Goal: Transaction & Acquisition: Book appointment/travel/reservation

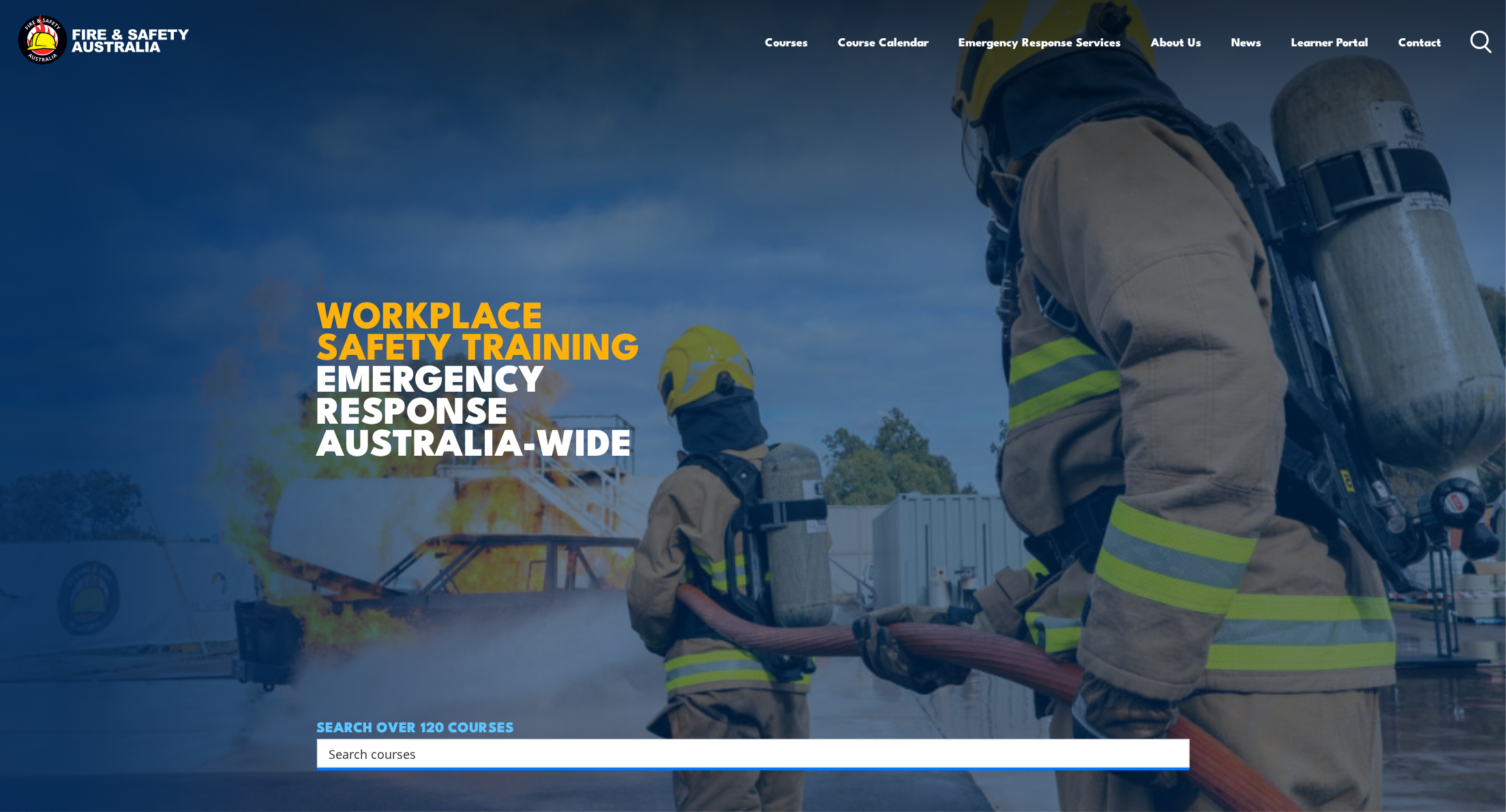
click at [506, 751] on input "Search input" at bounding box center [744, 753] width 831 height 20
click at [876, 42] on link "Course Calendar" at bounding box center [884, 41] width 91 height 36
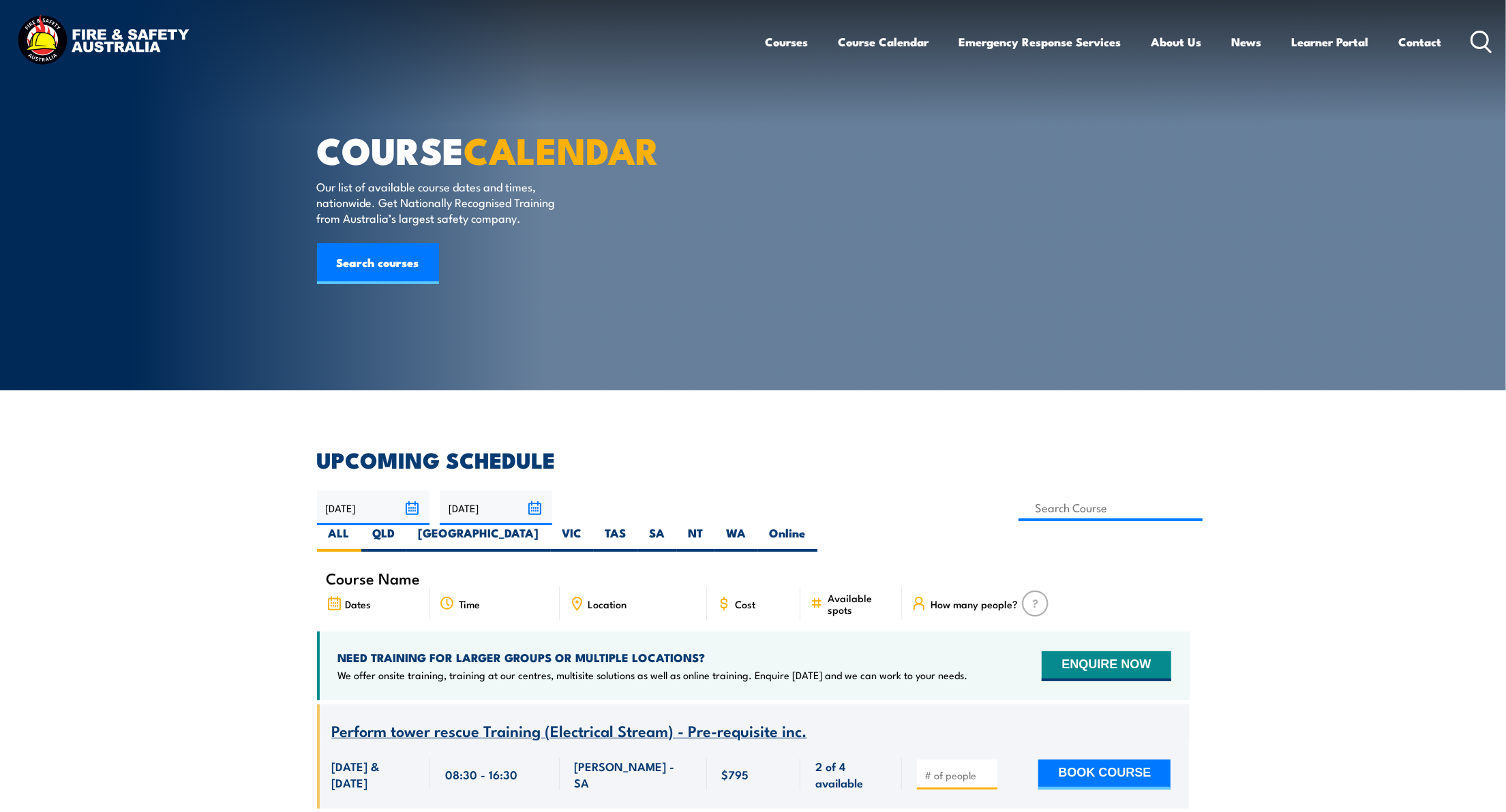
click at [410, 506] on input "[DATE]" at bounding box center [373, 508] width 113 height 35
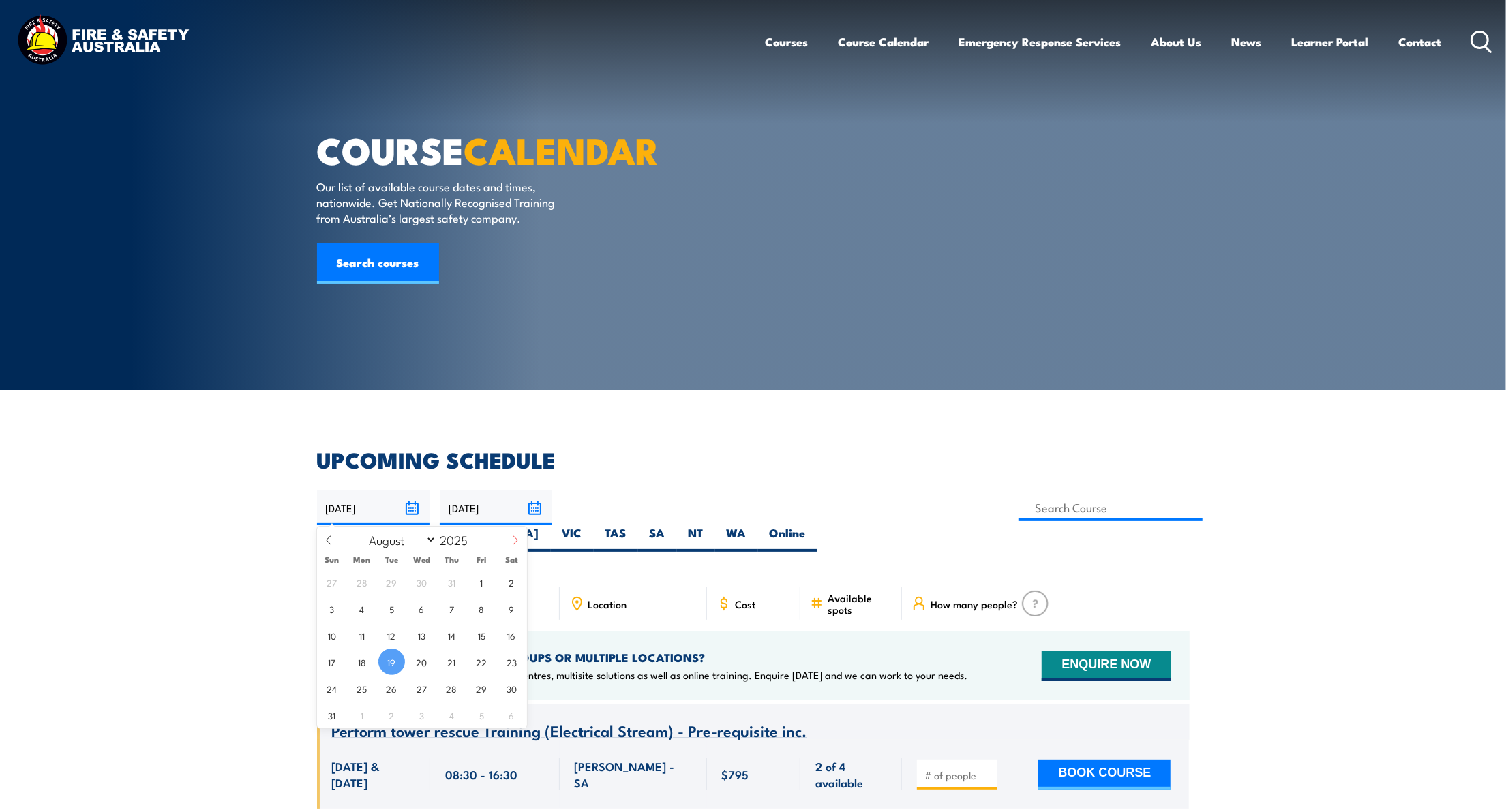
click at [519, 545] on icon at bounding box center [515, 540] width 10 height 10
select select "9"
click at [363, 655] on span "20" at bounding box center [362, 662] width 26 height 26
type input "20/10/2025"
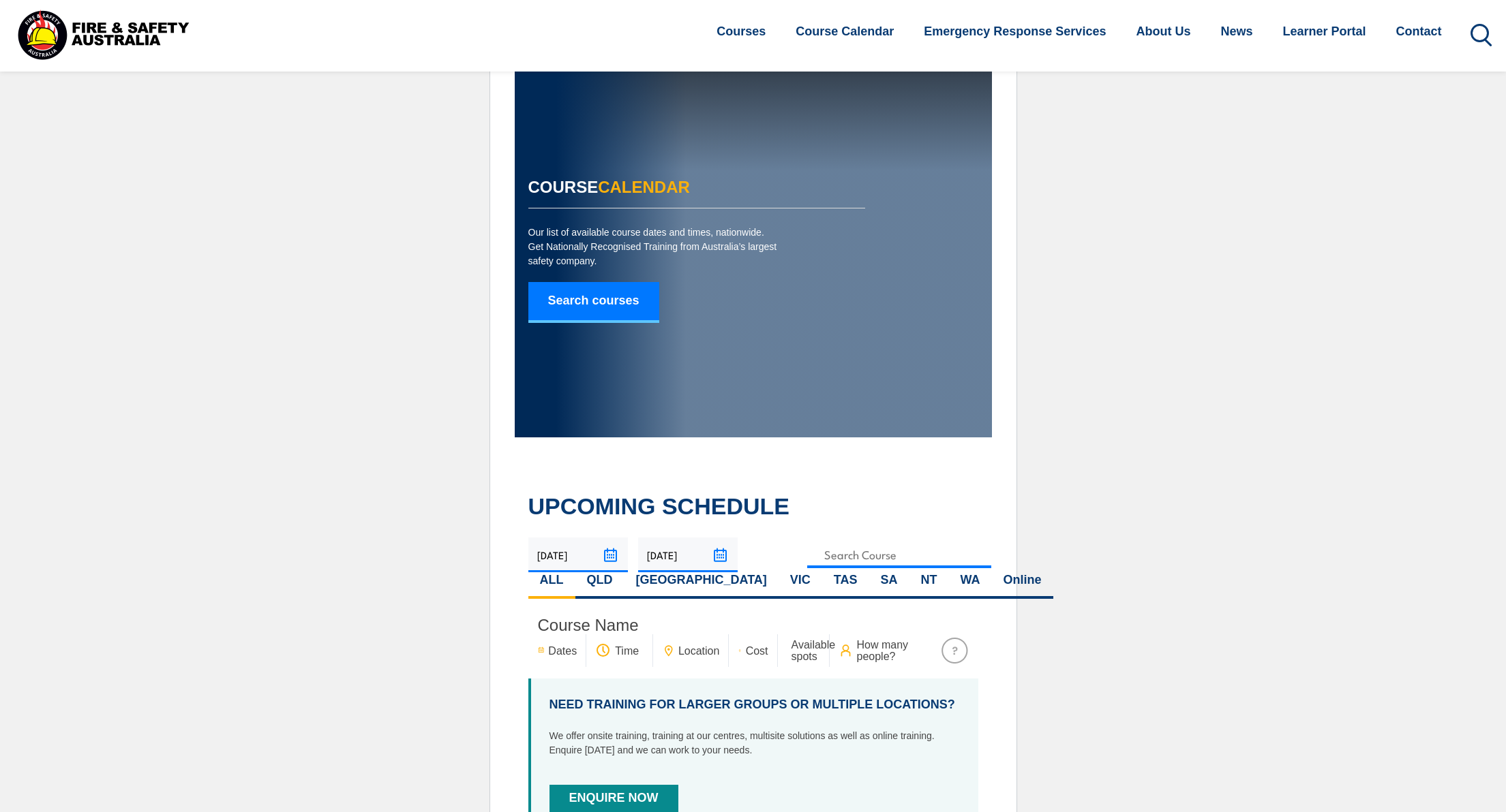
select select "9"
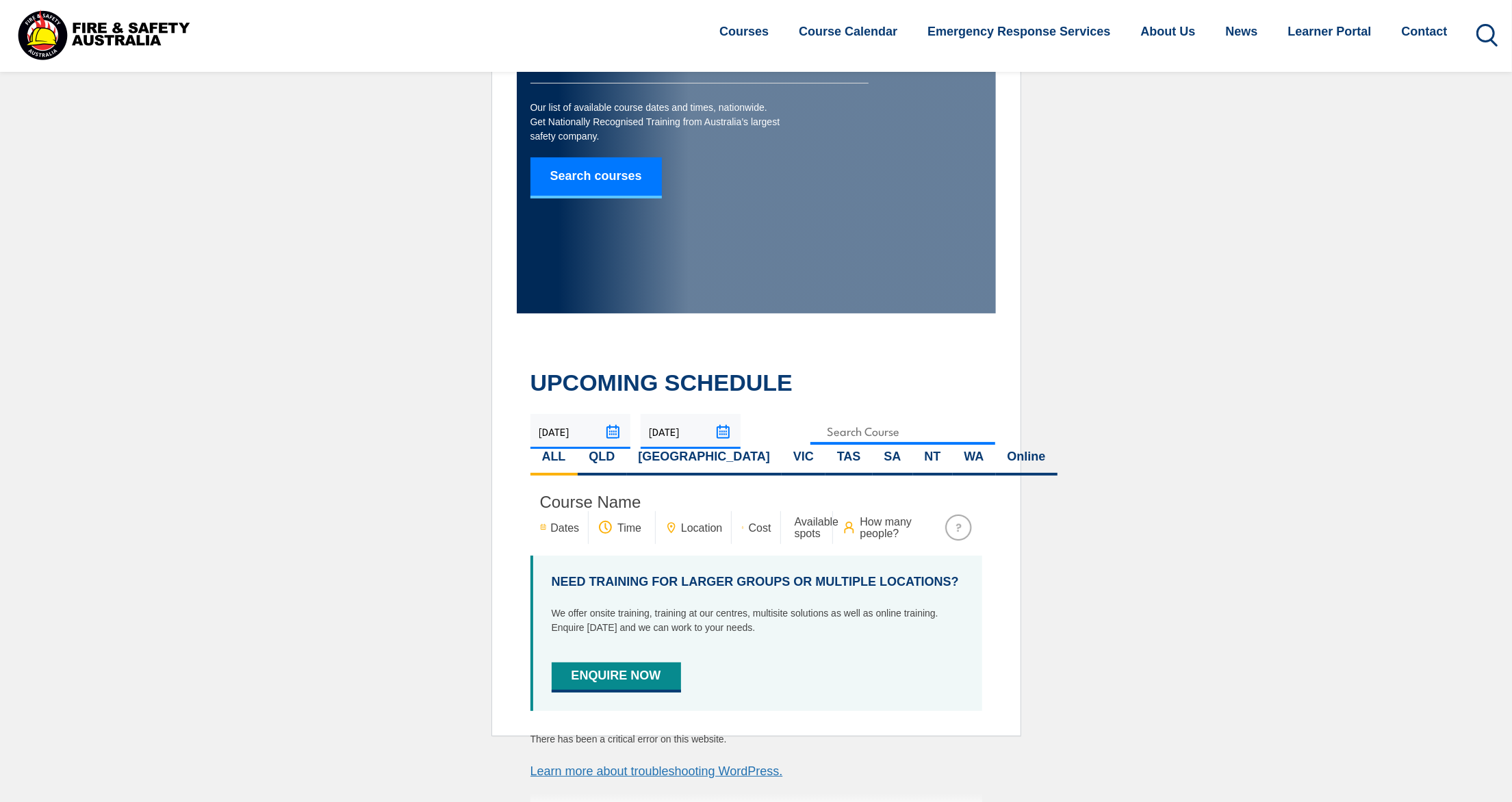
click at [718, 428] on input "18/10/2025" at bounding box center [690, 431] width 100 height 35
click at [720, 431] on input "18/10/2025" at bounding box center [690, 431] width 100 height 35
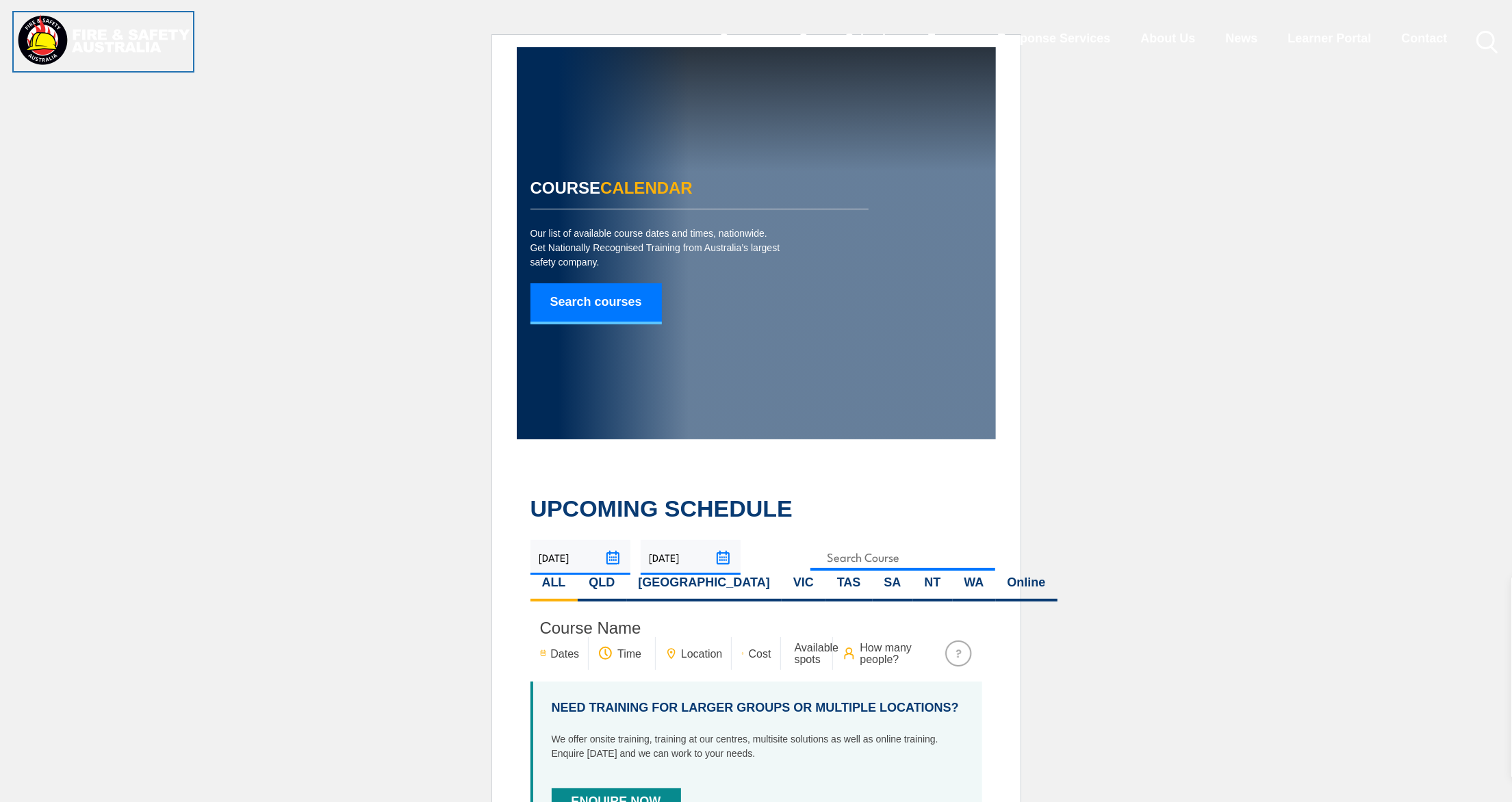
click at [74, 30] on img at bounding box center [103, 41] width 179 height 59
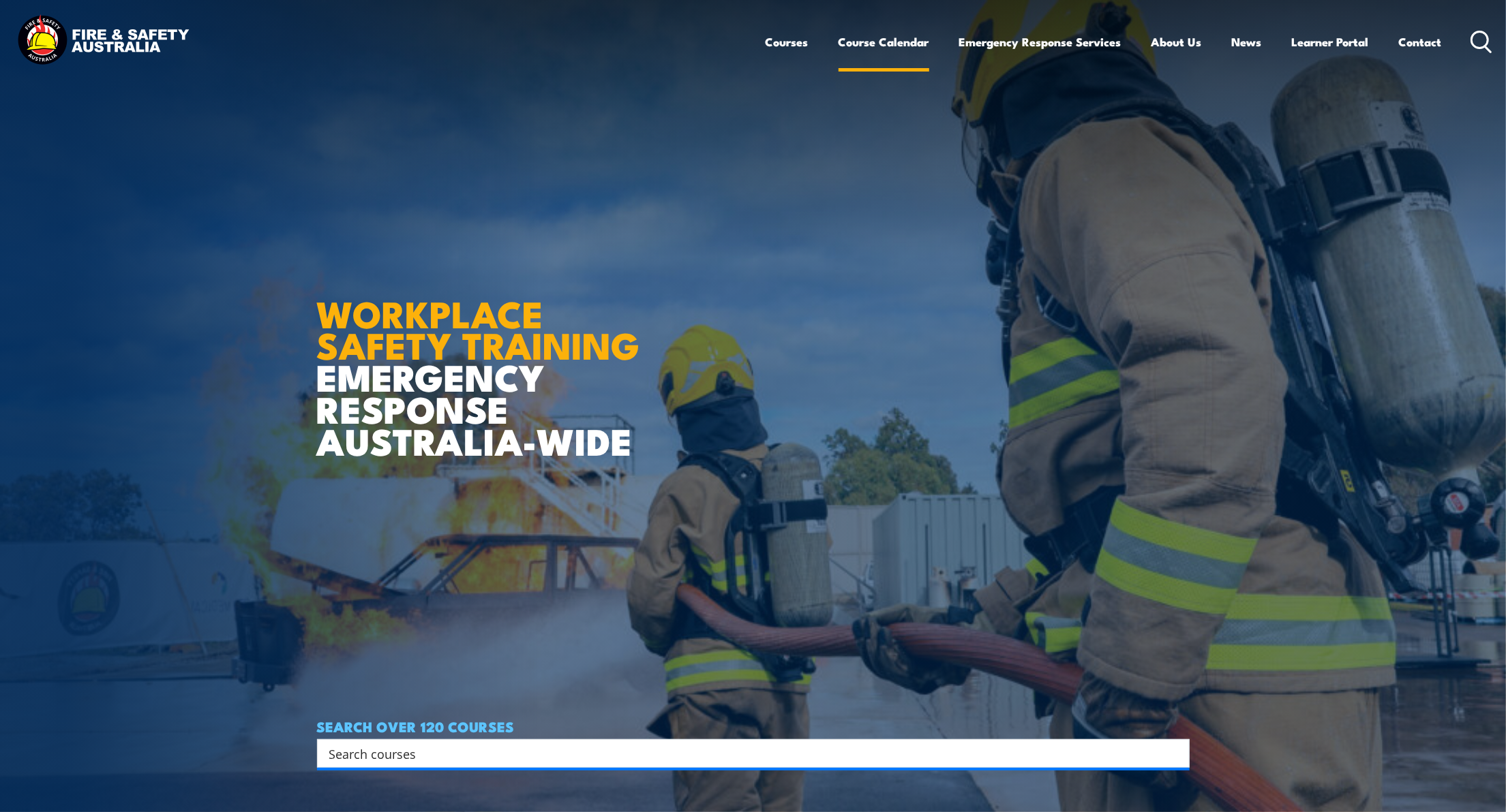
click at [874, 45] on link "Course Calendar" at bounding box center [884, 41] width 91 height 36
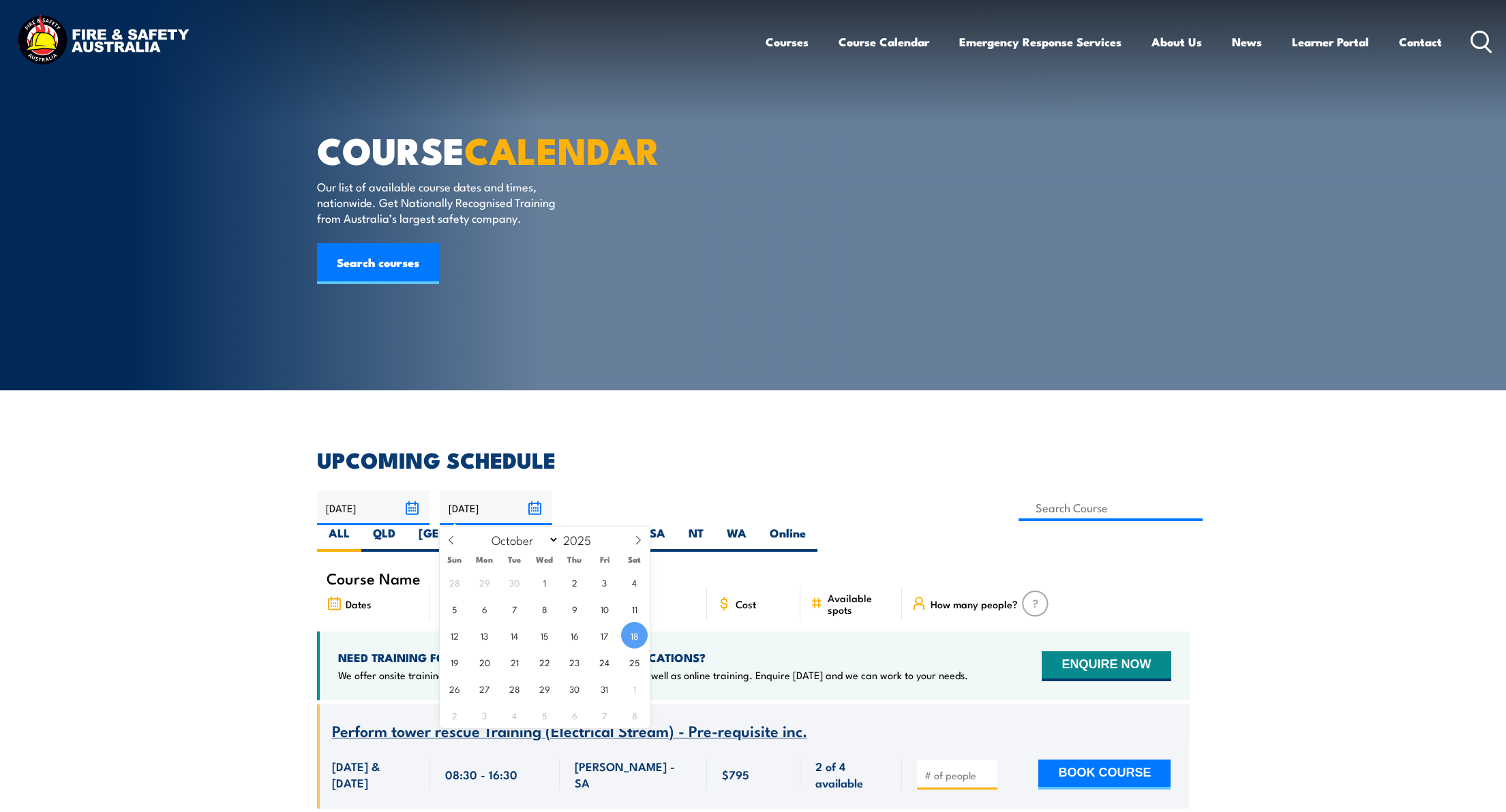
select select "7"
select select "9"
click at [634, 665] on span "25" at bounding box center [634, 662] width 26 height 26
type input "25/10/2025"
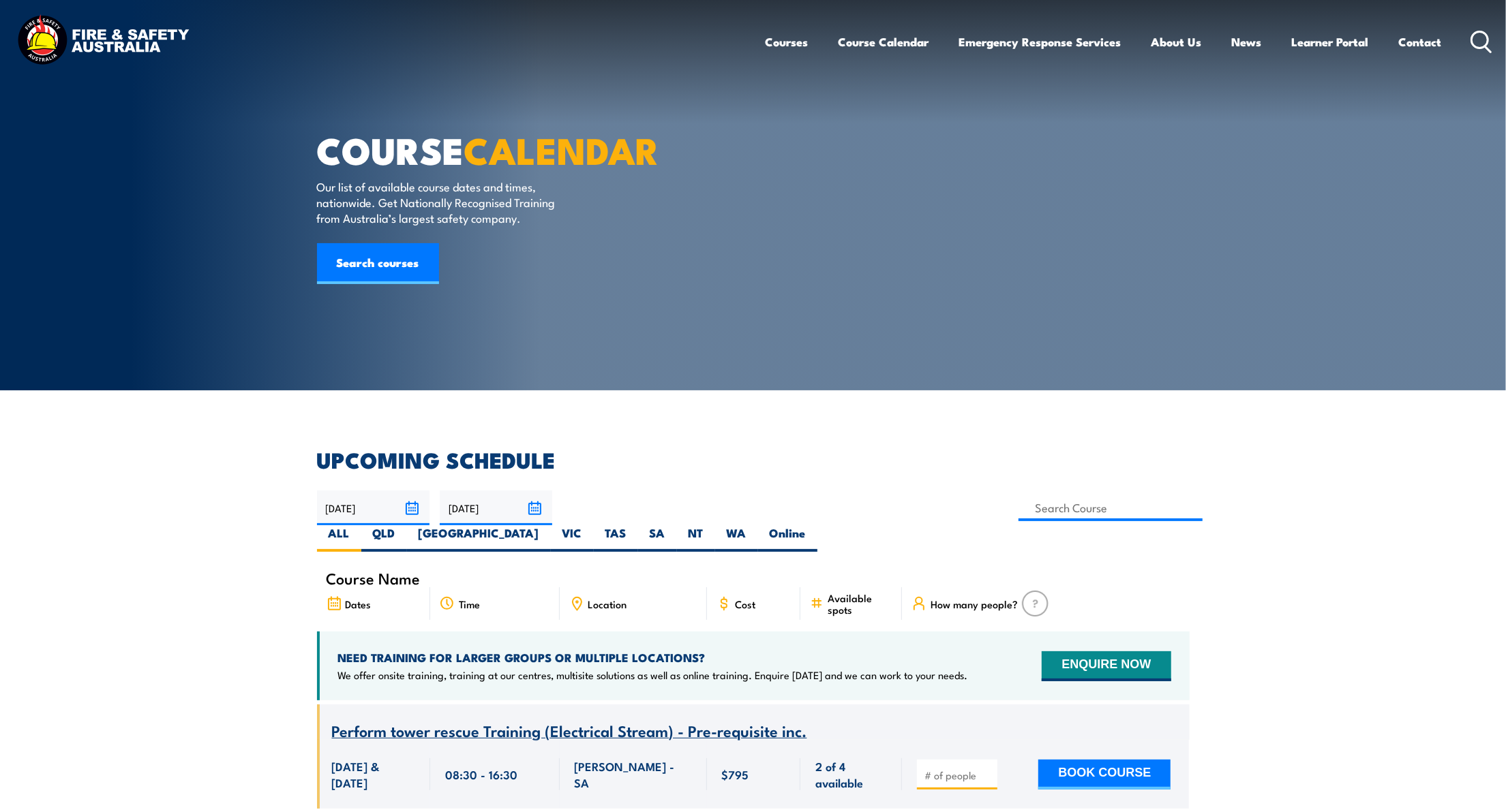
click at [412, 507] on input "[DATE]" at bounding box center [373, 508] width 113 height 35
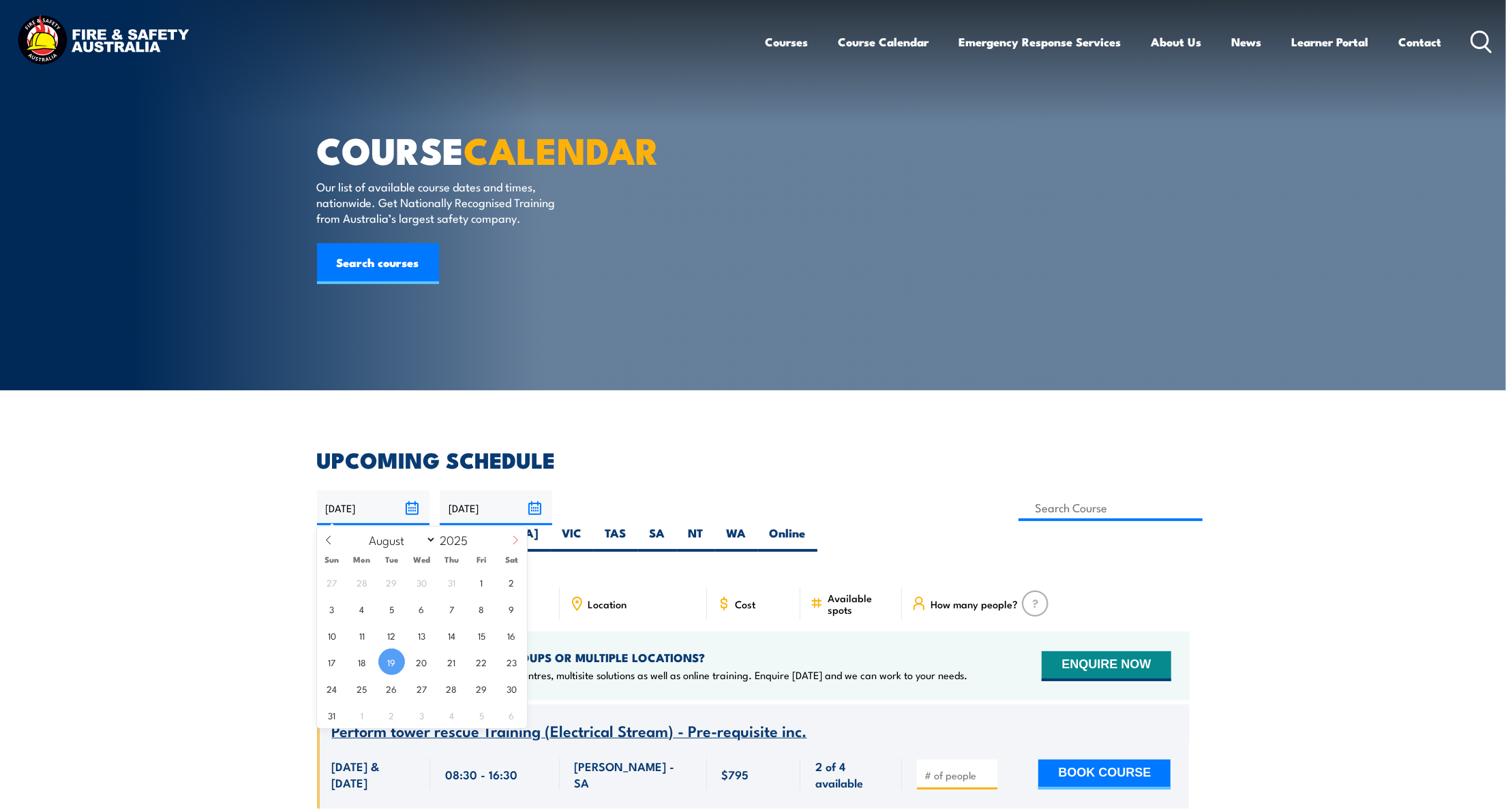
click at [511, 540] on icon at bounding box center [515, 540] width 10 height 10
select select "9"
click at [358, 657] on span "20" at bounding box center [362, 662] width 26 height 26
type input "20/10/2025"
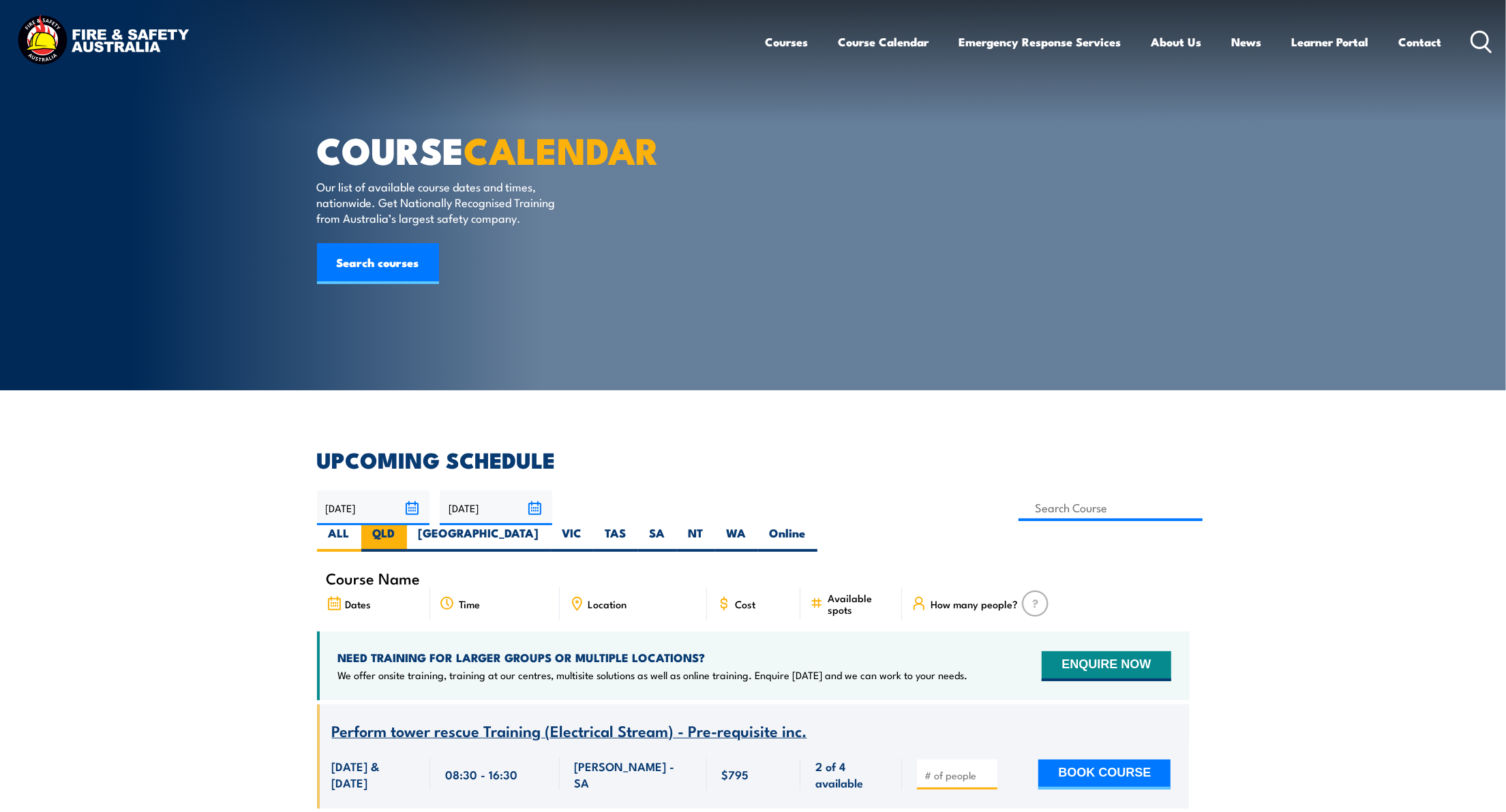
click at [407, 526] on label "QLD" at bounding box center [384, 539] width 45 height 26
click at [404, 526] on input "QLD" at bounding box center [400, 530] width 9 height 9
radio input "true"
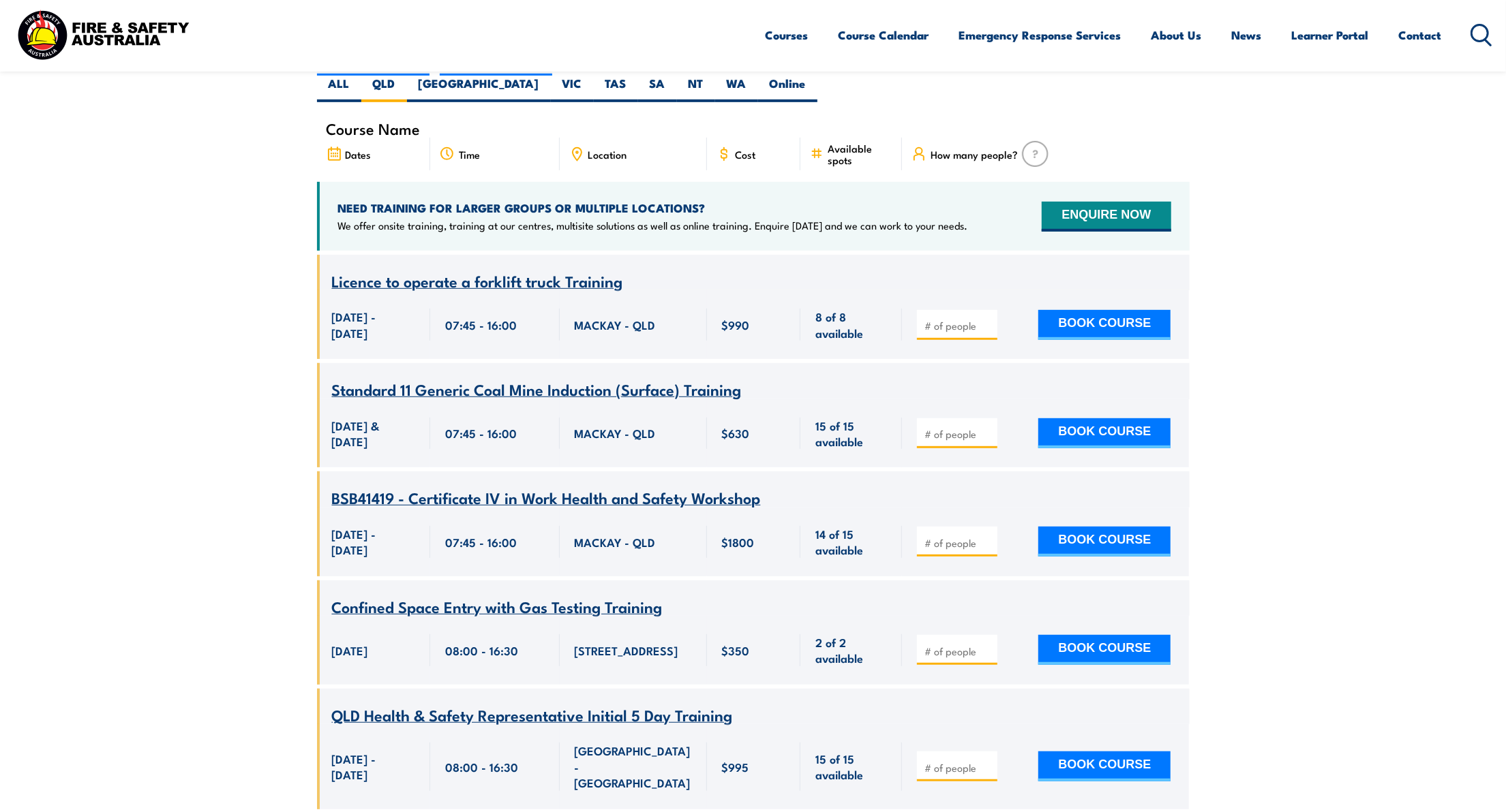
click at [953, 536] on input "number" at bounding box center [958, 543] width 68 height 14
type input "1"
click at [984, 536] on input "1" at bounding box center [958, 543] width 68 height 14
click at [1087, 526] on button "BOOK COURSE" at bounding box center [1104, 541] width 132 height 30
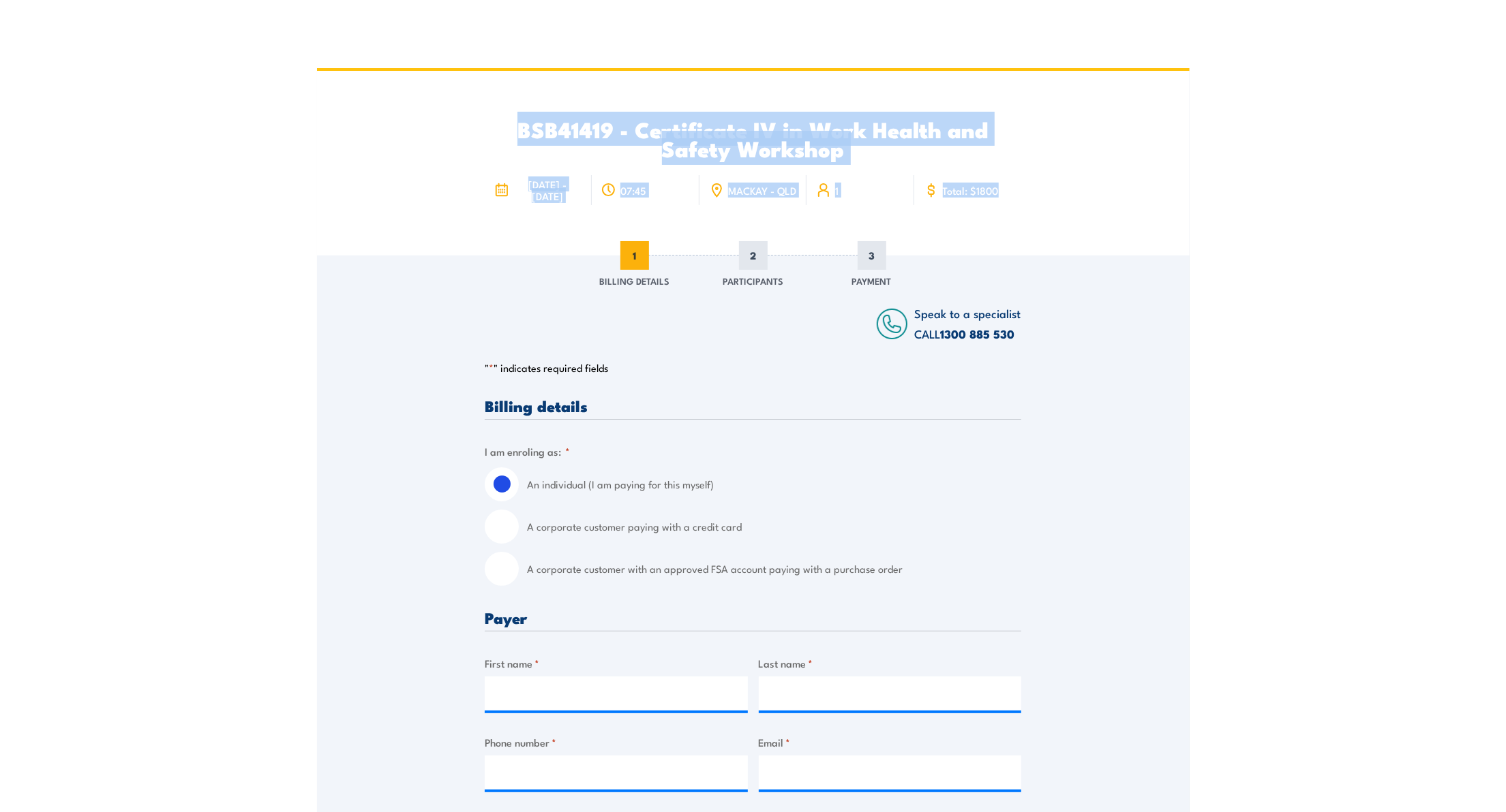
drag, startPoint x: 467, startPoint y: 107, endPoint x: 1119, endPoint y: 244, distance: 666.2
click at [1119, 244] on div "BSB41419 - Certificate IV in Work Health and Safety Workshop 20 - 24 October 20…" at bounding box center [753, 162] width 873 height 184
click at [1119, 240] on div "BSB41419 - Certificate IV in Work Health and Safety Workshop 20 - 24 October 20…" at bounding box center [753, 162] width 873 height 184
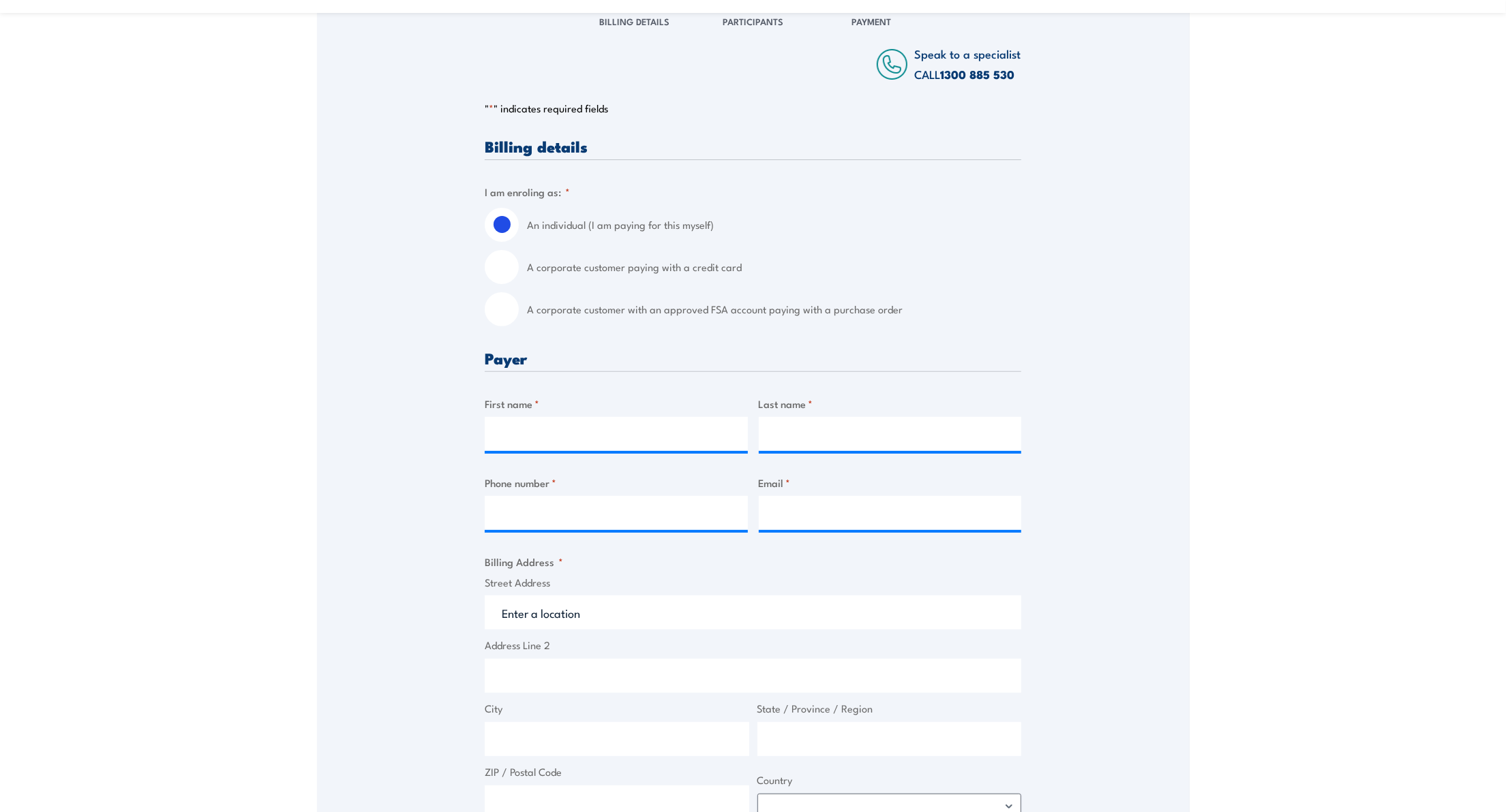
scroll to position [272, 0]
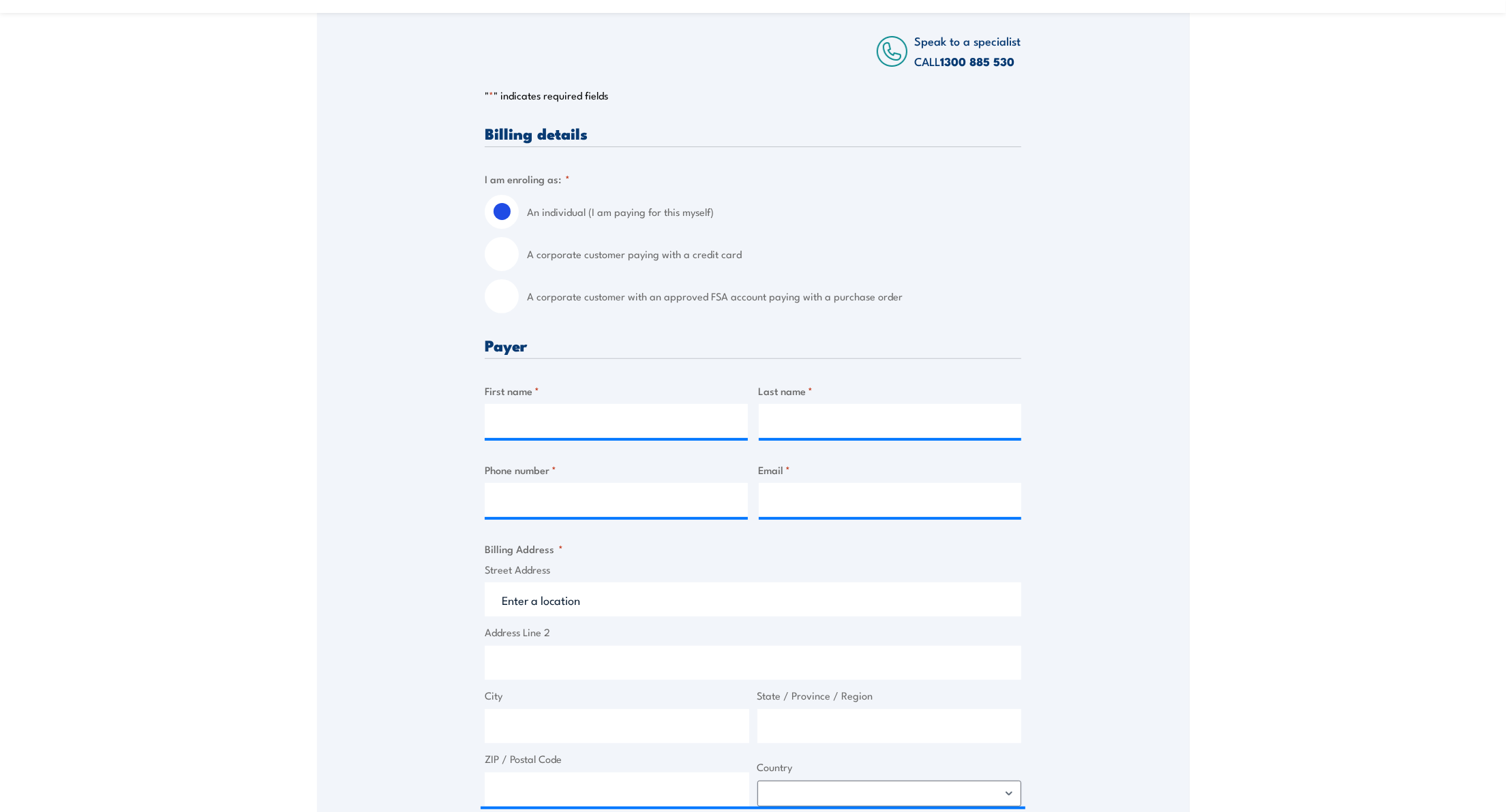
click at [506, 303] on input "A corporate customer with an approved FSA account paying with a purchase order" at bounding box center [501, 296] width 34 height 34
radio input "true"
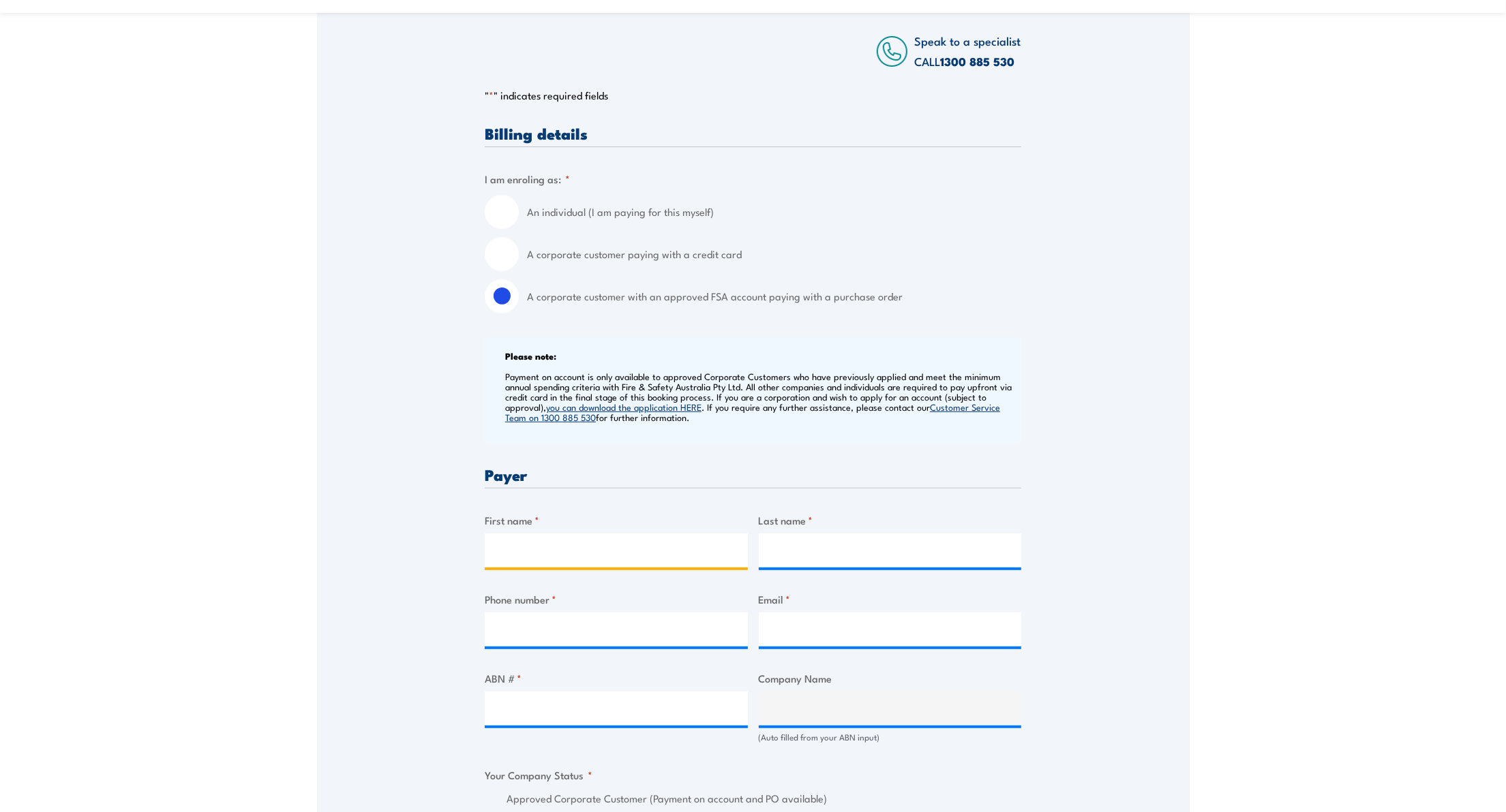
click at [539, 544] on input "First name *" at bounding box center [616, 550] width 263 height 34
type input "Billy"
type input "Sullivan"
type input "0448270816"
type input "ptmtraining@stanmore.net.au"
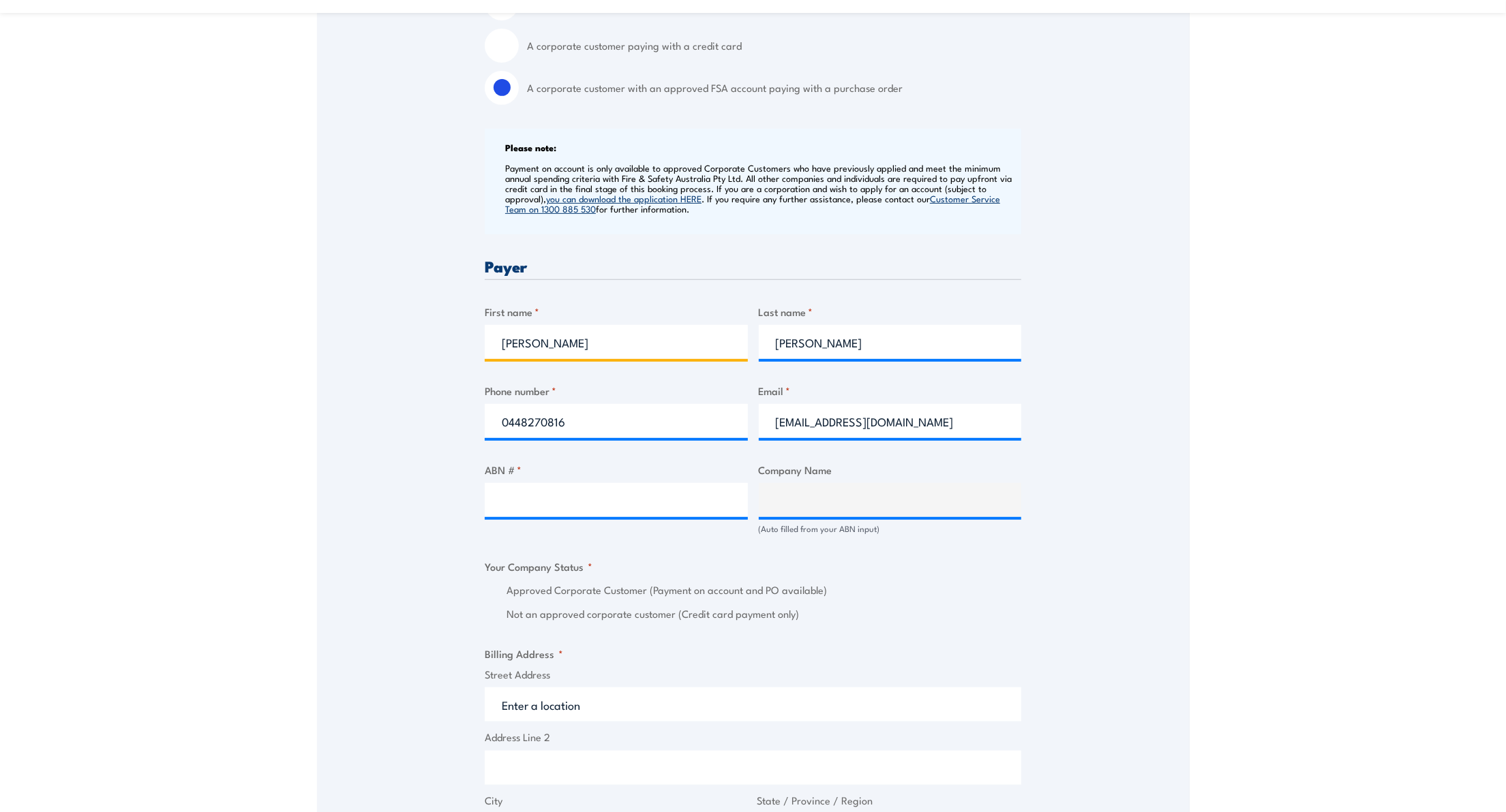
scroll to position [545, 0]
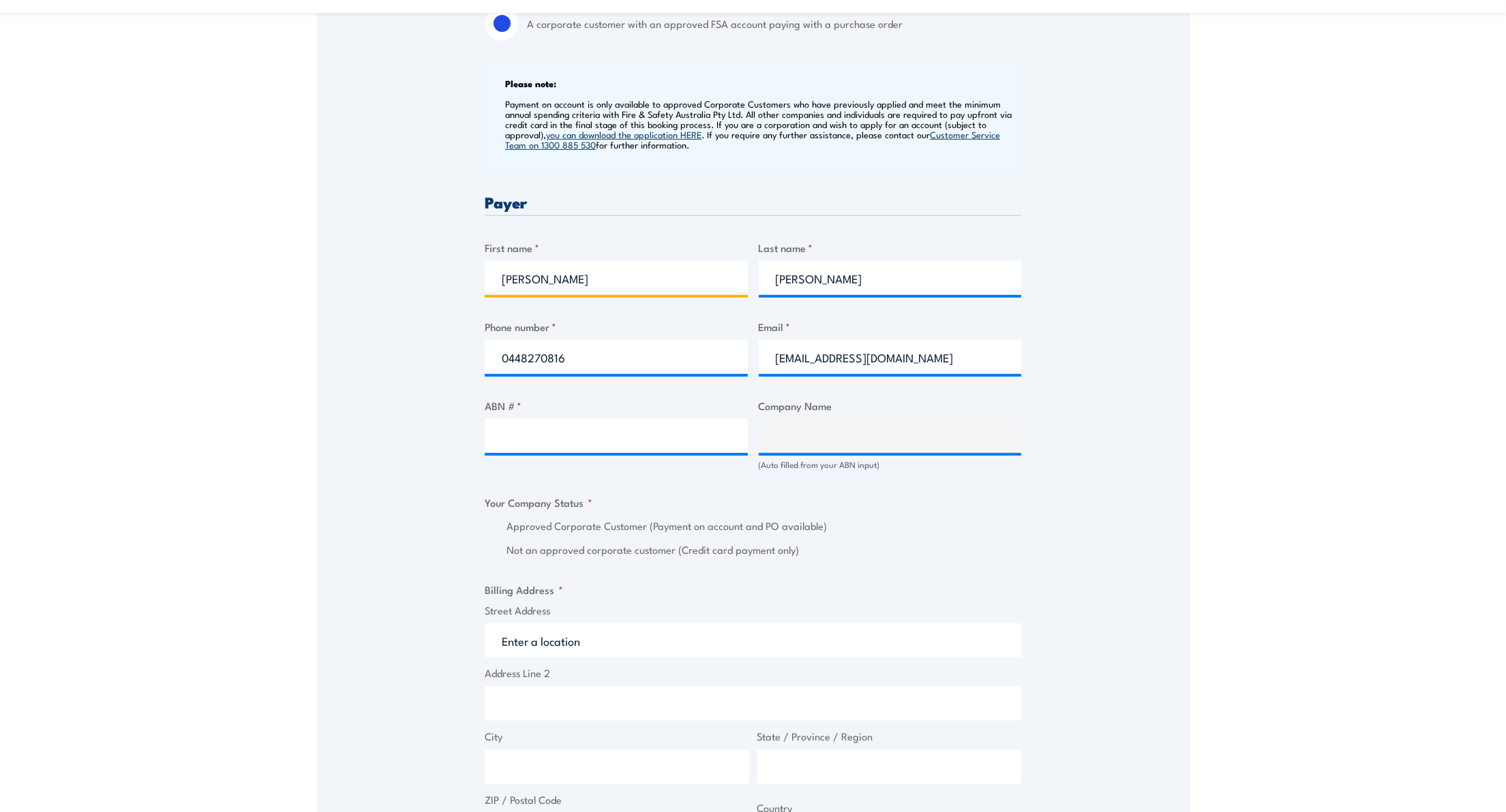
type input "Billy"
type input "34009713875"
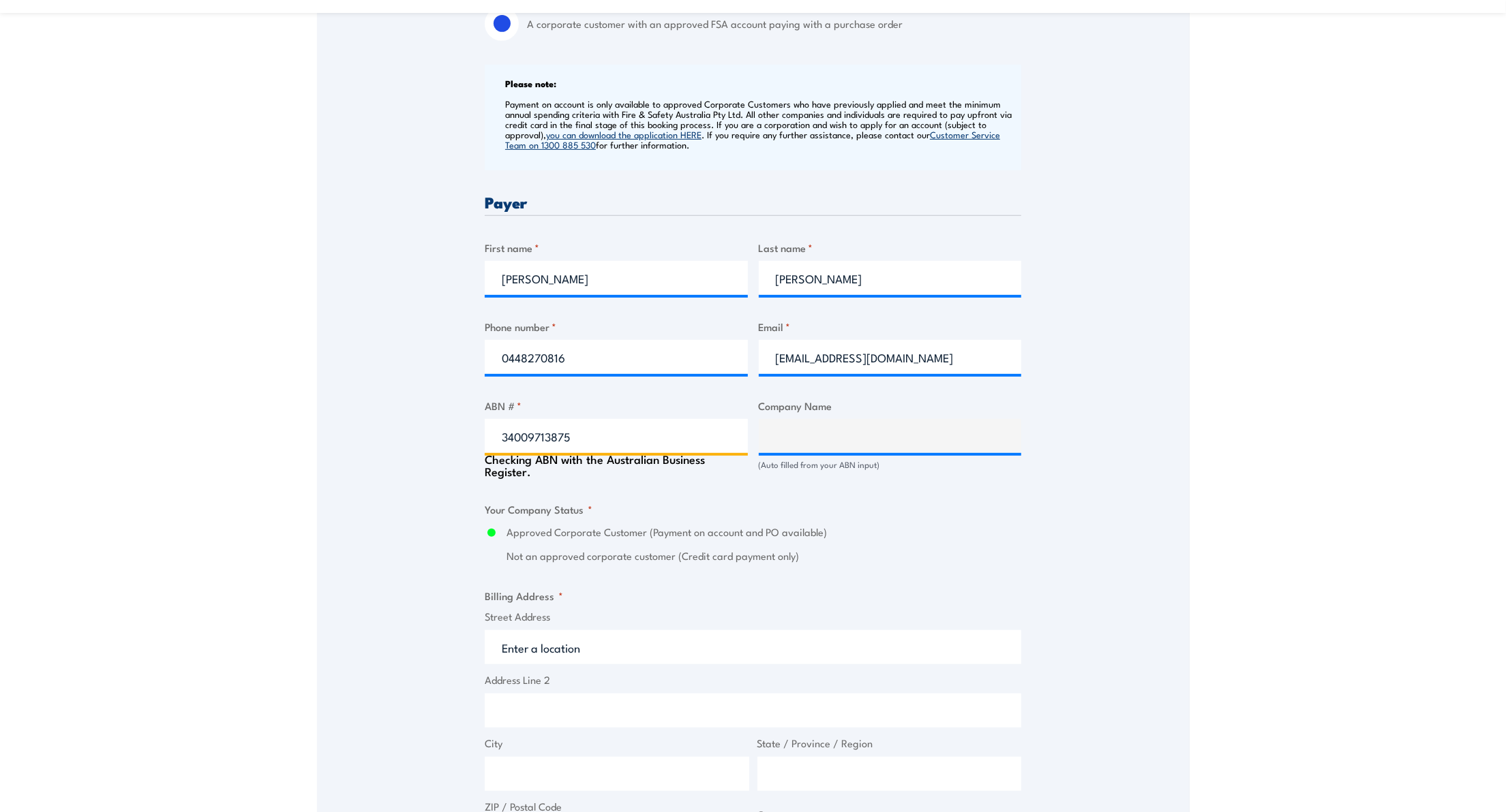
type input "STANMORE SMC PTY LTD"
radio input "true"
drag, startPoint x: 651, startPoint y: 439, endPoint x: 707, endPoint y: 445, distance: 56.3
click at [652, 439] on input "34009713875" at bounding box center [616, 436] width 263 height 34
type input "34009713875"
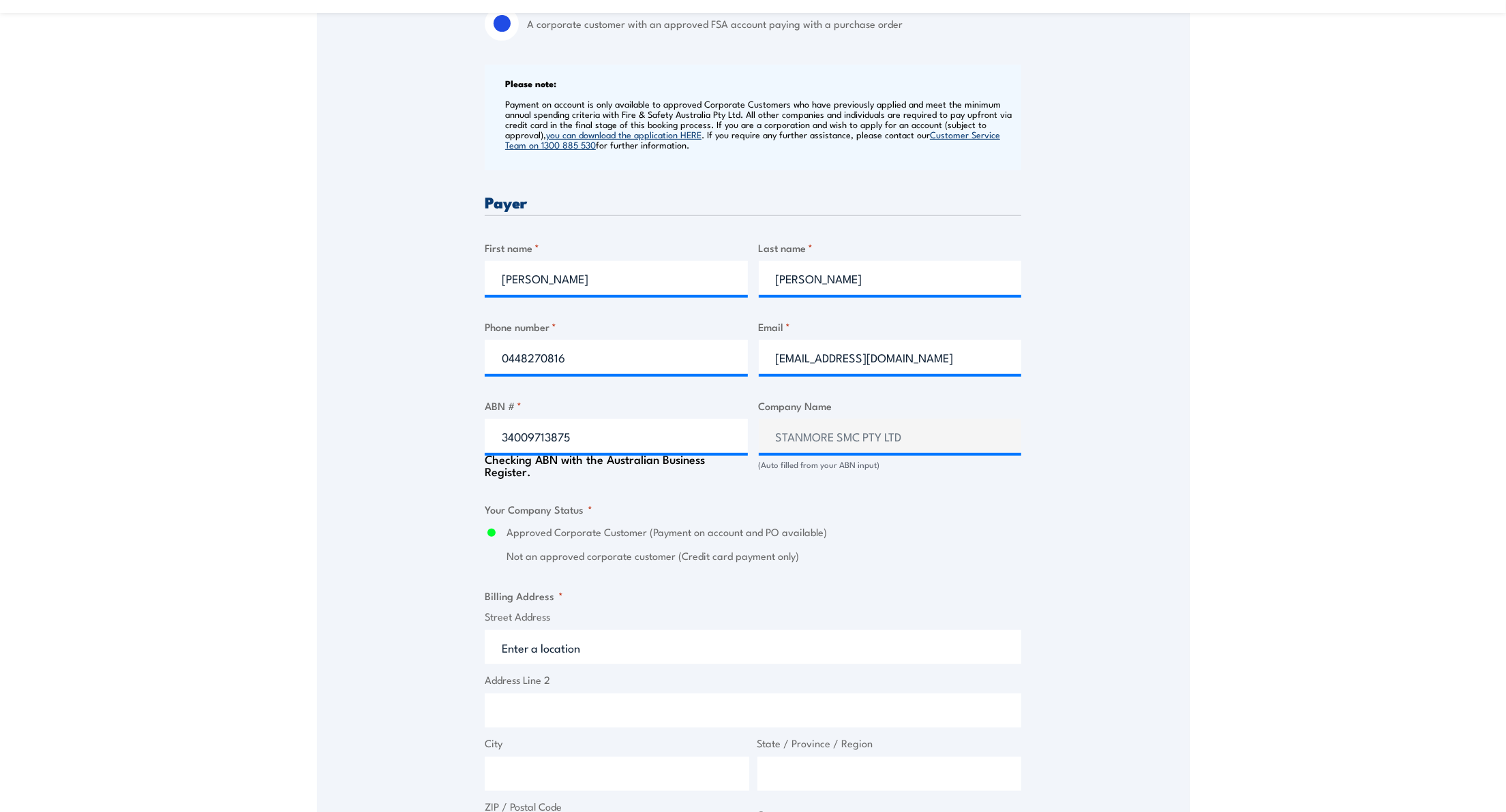
click at [841, 496] on div "Billing details I am enroling as: * An individual (I am paying for this myself)…" at bounding box center [753, 520] width 536 height 1335
click at [983, 525] on label "Approved Corporate Customer (Payment on account and PO available)" at bounding box center [763, 526] width 515 height 16
click at [498, 525] on input "Approved Corporate Customer (Payment on account and PO available)" at bounding box center [492, 526] width 14 height 16
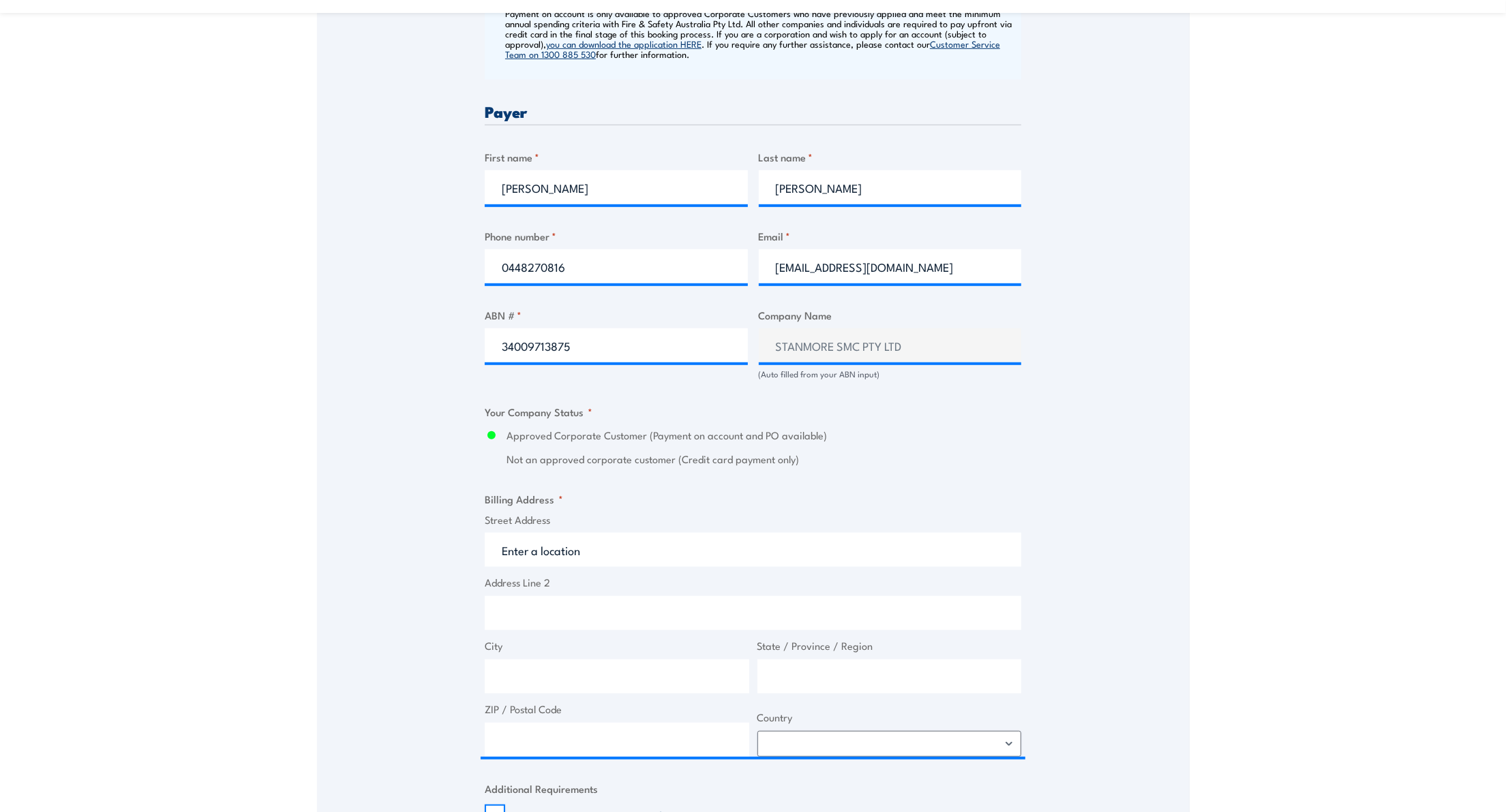
scroll to position [817, 0]
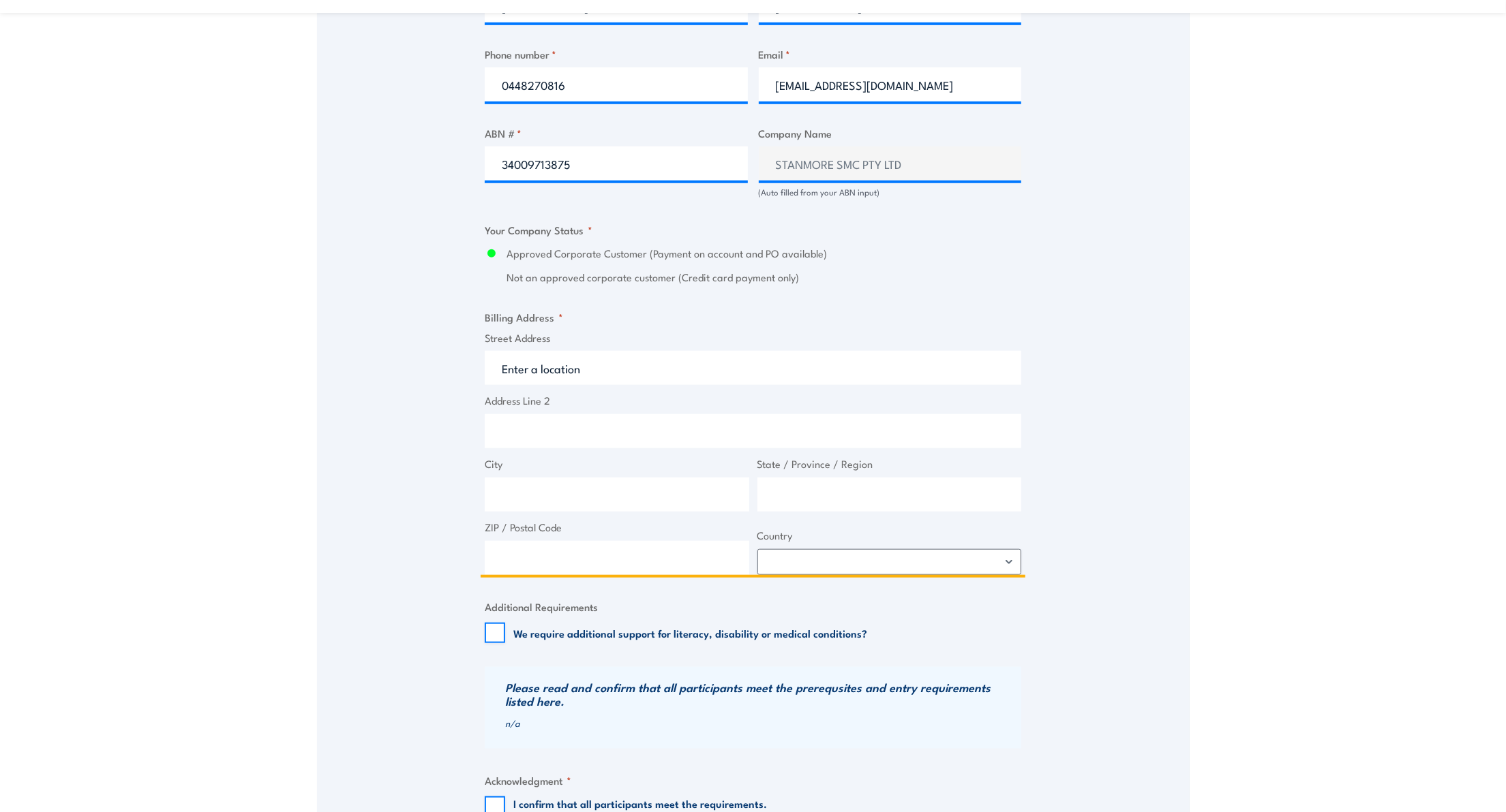
click at [529, 365] on input "Street Address" at bounding box center [753, 368] width 536 height 34
drag, startPoint x: 651, startPoint y: 375, endPoint x: 389, endPoint y: 371, distance: 262.0
click at [389, 371] on div "Speak to a specialist CALL 1300 885 530 CALL 1300 885 530 " * " indicates requi…" at bounding box center [753, 175] width 873 height 1476
type input "Poitrel Mine"
click at [530, 439] on input "Address Line 2" at bounding box center [753, 430] width 536 height 34
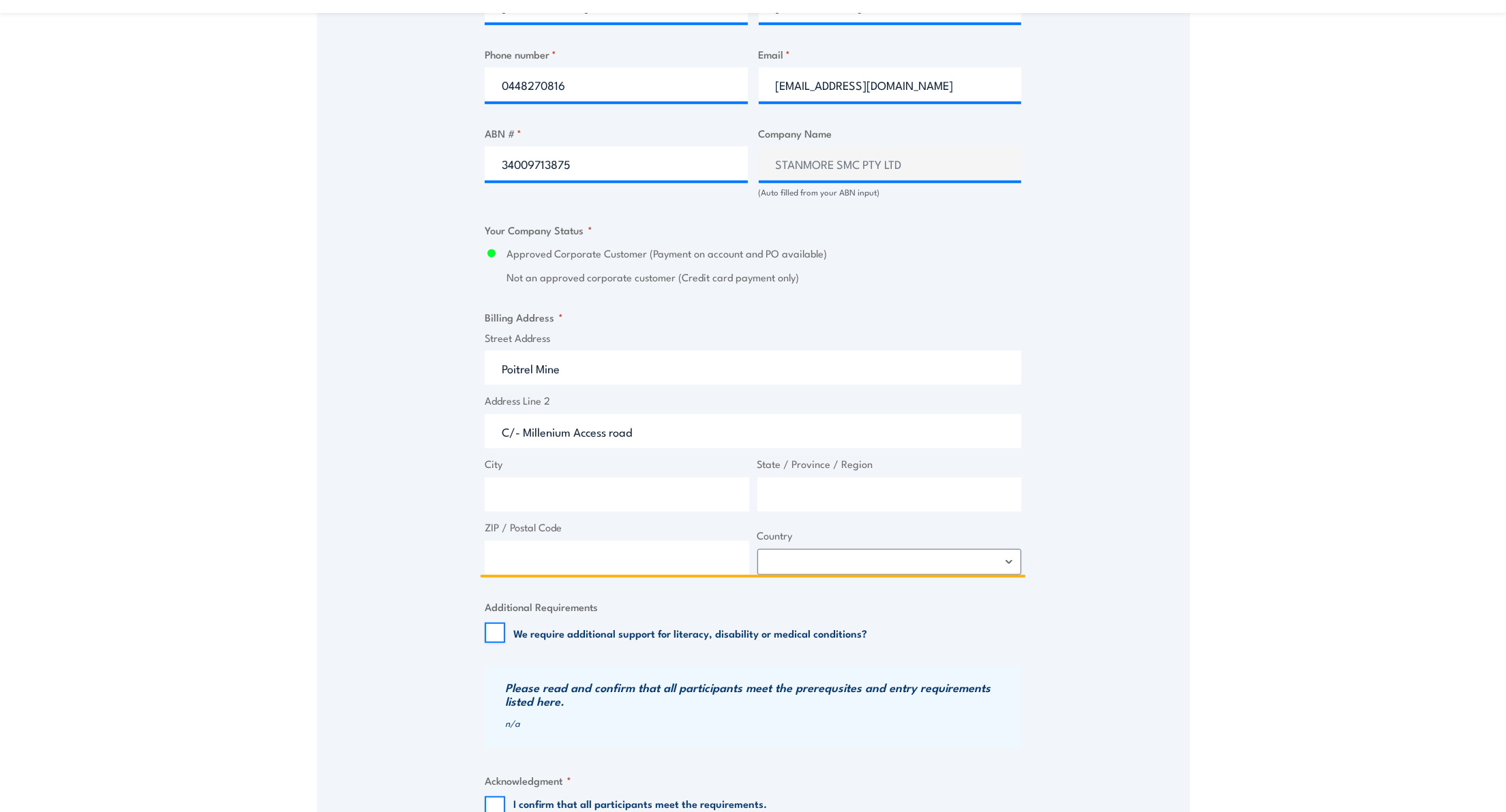
type input "C/- Millenium Access road"
type input "Coppabella"
type input "QLD"
type input "4741"
select select "Australia"
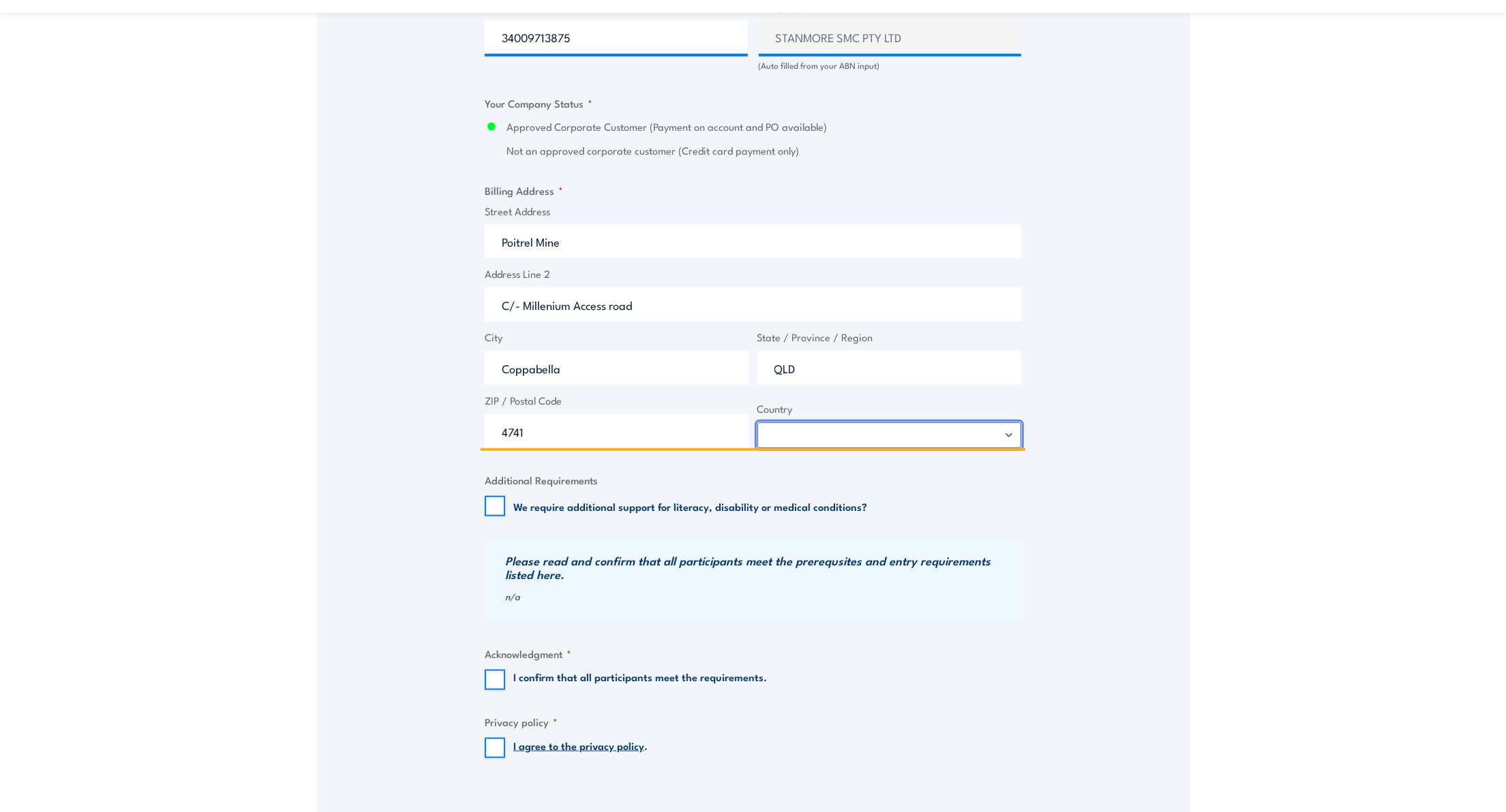
scroll to position [999, 0]
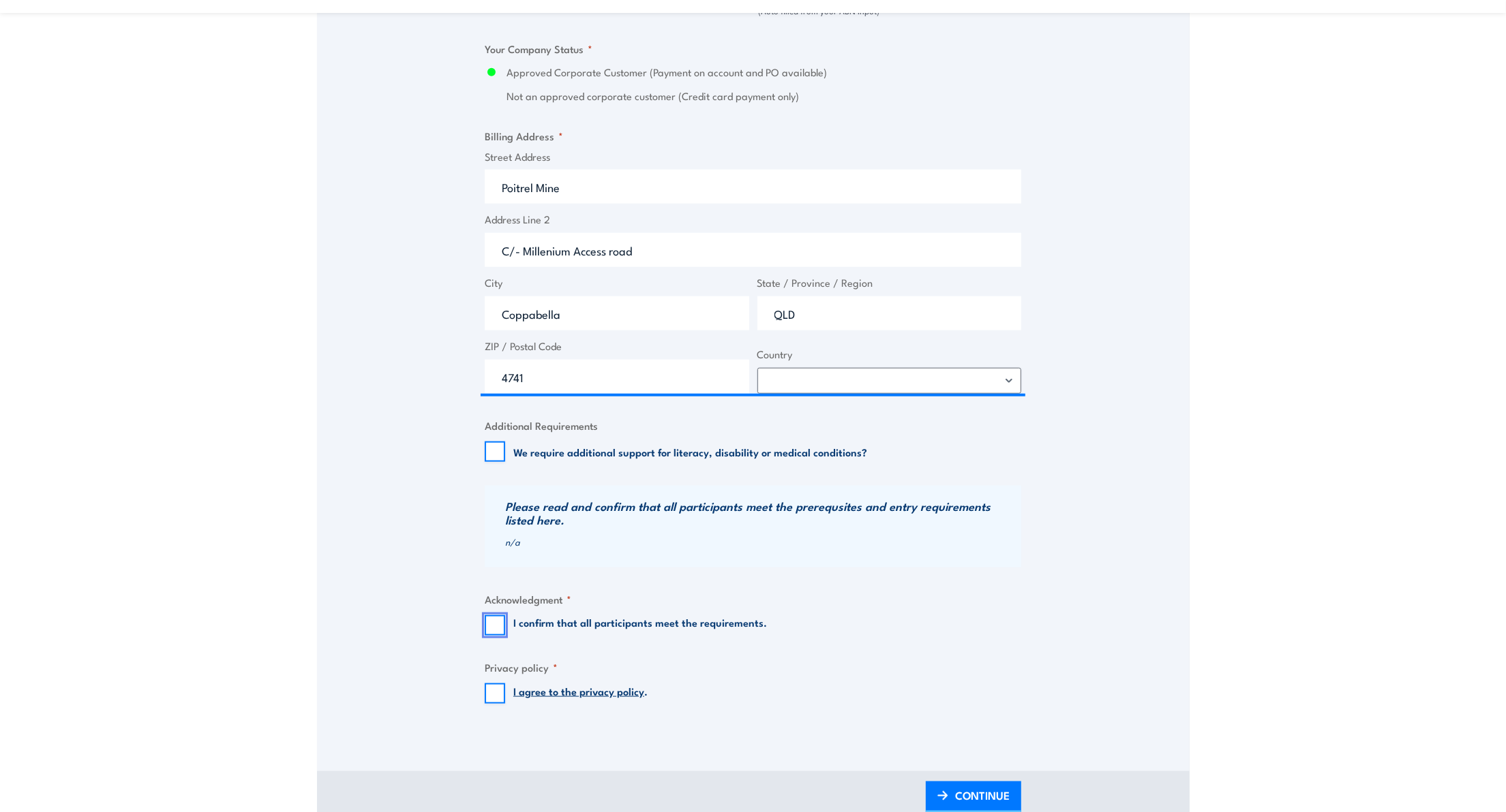
click at [498, 627] on input "I confirm that all participants meet the requirements." at bounding box center [494, 625] width 20 height 20
checkbox input "true"
click at [494, 696] on input "I agree to the privacy policy ." at bounding box center [494, 693] width 20 height 20
checkbox input "true"
click at [961, 796] on span "CONTINUE" at bounding box center [982, 795] width 54 height 36
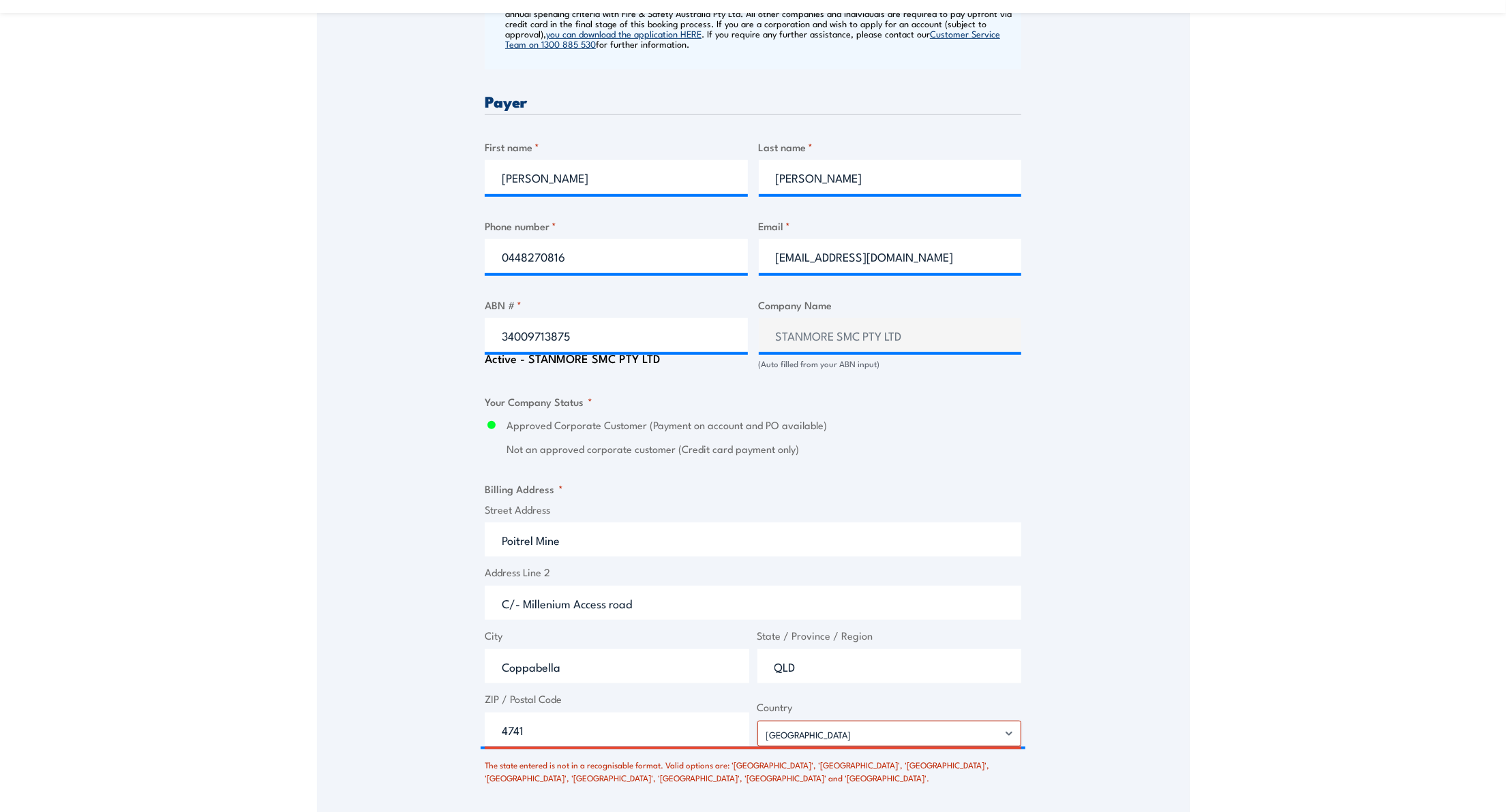
scroll to position [726, 0]
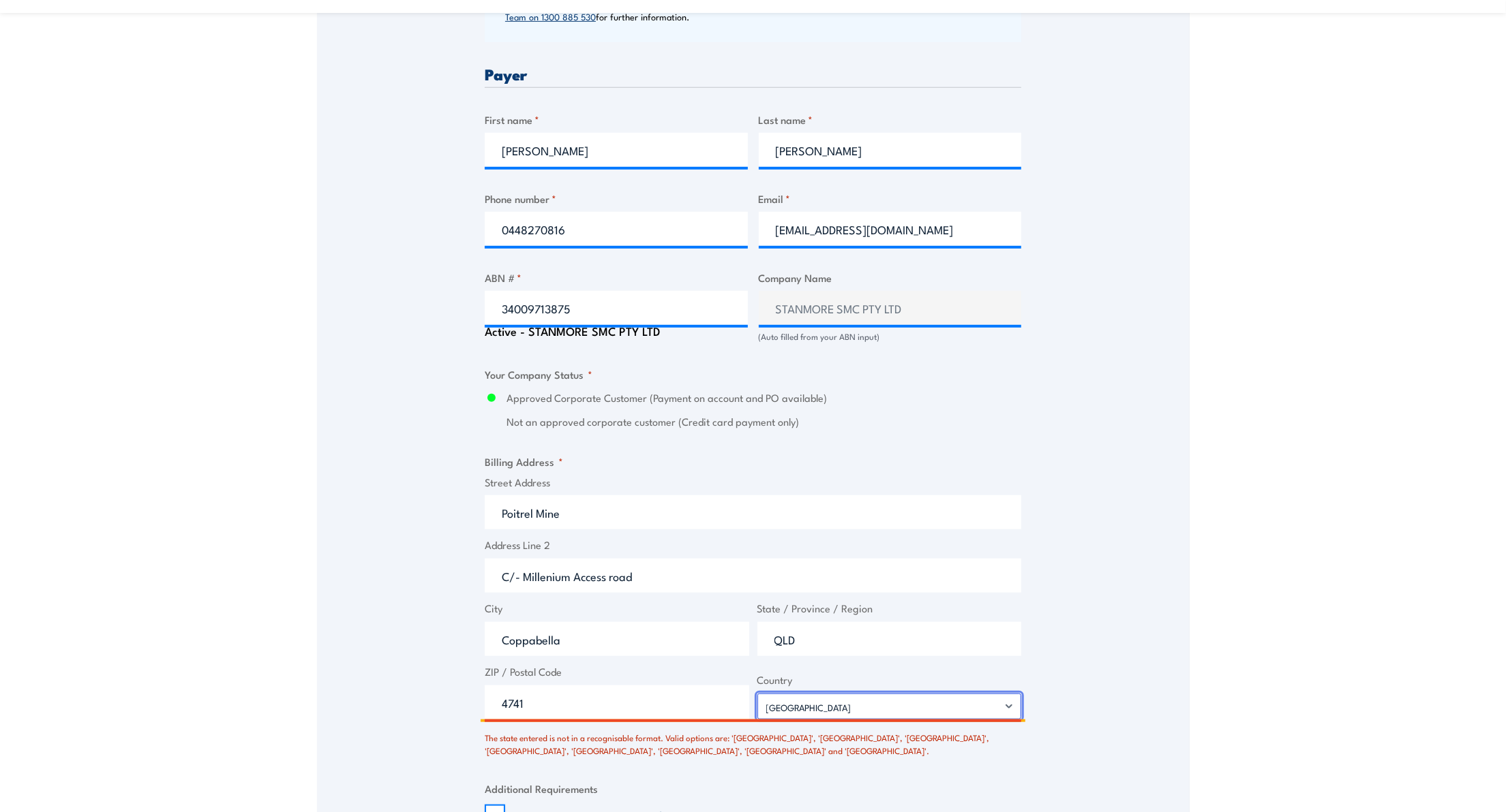
click at [1017, 710] on select "Afghanistan Albania Algeria American Samoa Andorra Angola Anguilla Antarctica A…" at bounding box center [889, 706] width 265 height 26
click at [757, 694] on select "Afghanistan Albania Algeria American Samoa Andorra Angola Anguilla Antarctica A…" at bounding box center [889, 706] width 265 height 26
click at [794, 639] on input "QLD" at bounding box center [889, 639] width 265 height 34
drag, startPoint x: 794, startPoint y: 639, endPoint x: 731, endPoint y: 638, distance: 63.0
click at [731, 638] on div "Street Address Poitrel Mine Address Line 2 C/- Millenium Access road City Coppa…" at bounding box center [753, 597] width 545 height 245
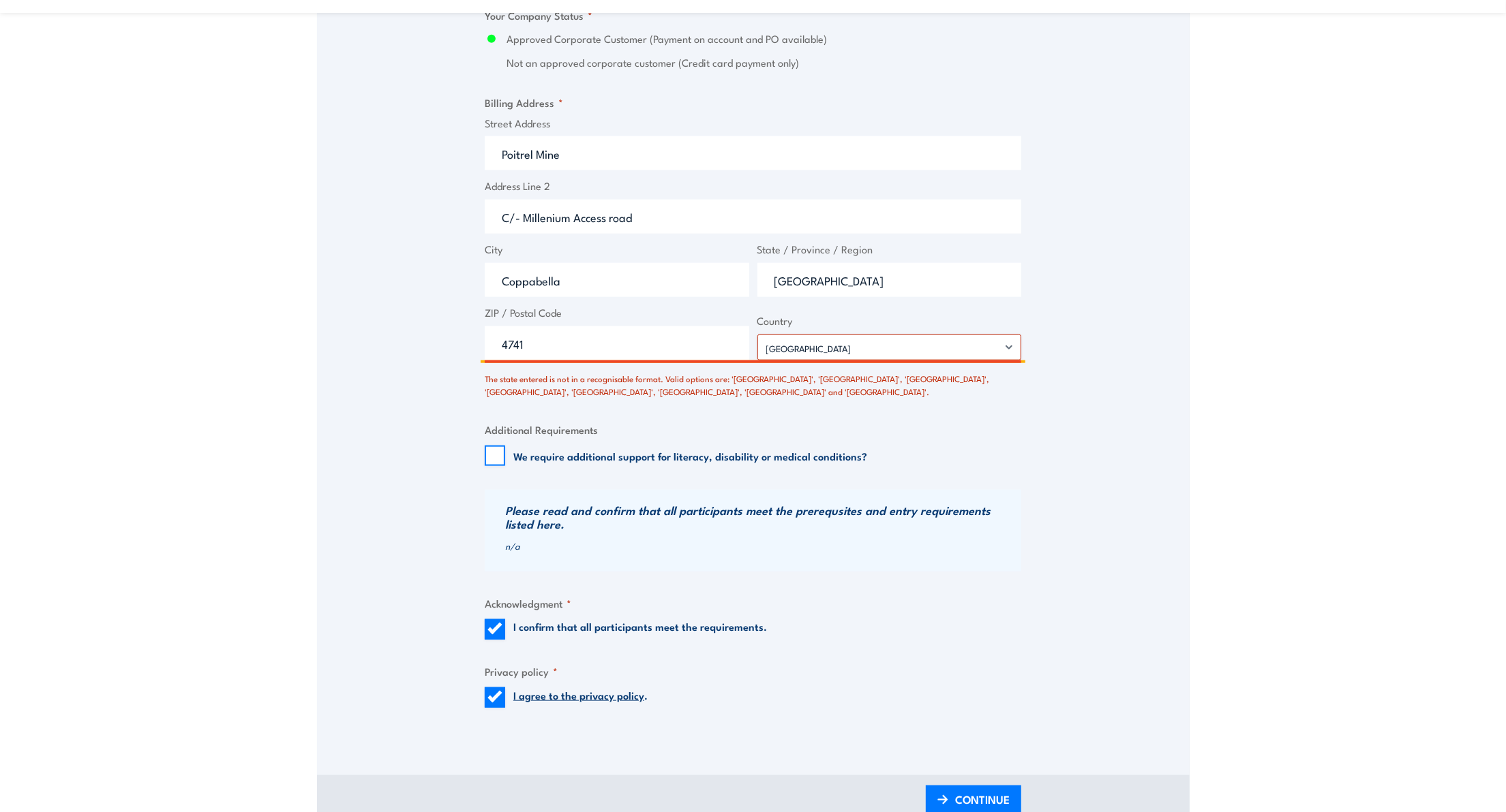
scroll to position [1180, 0]
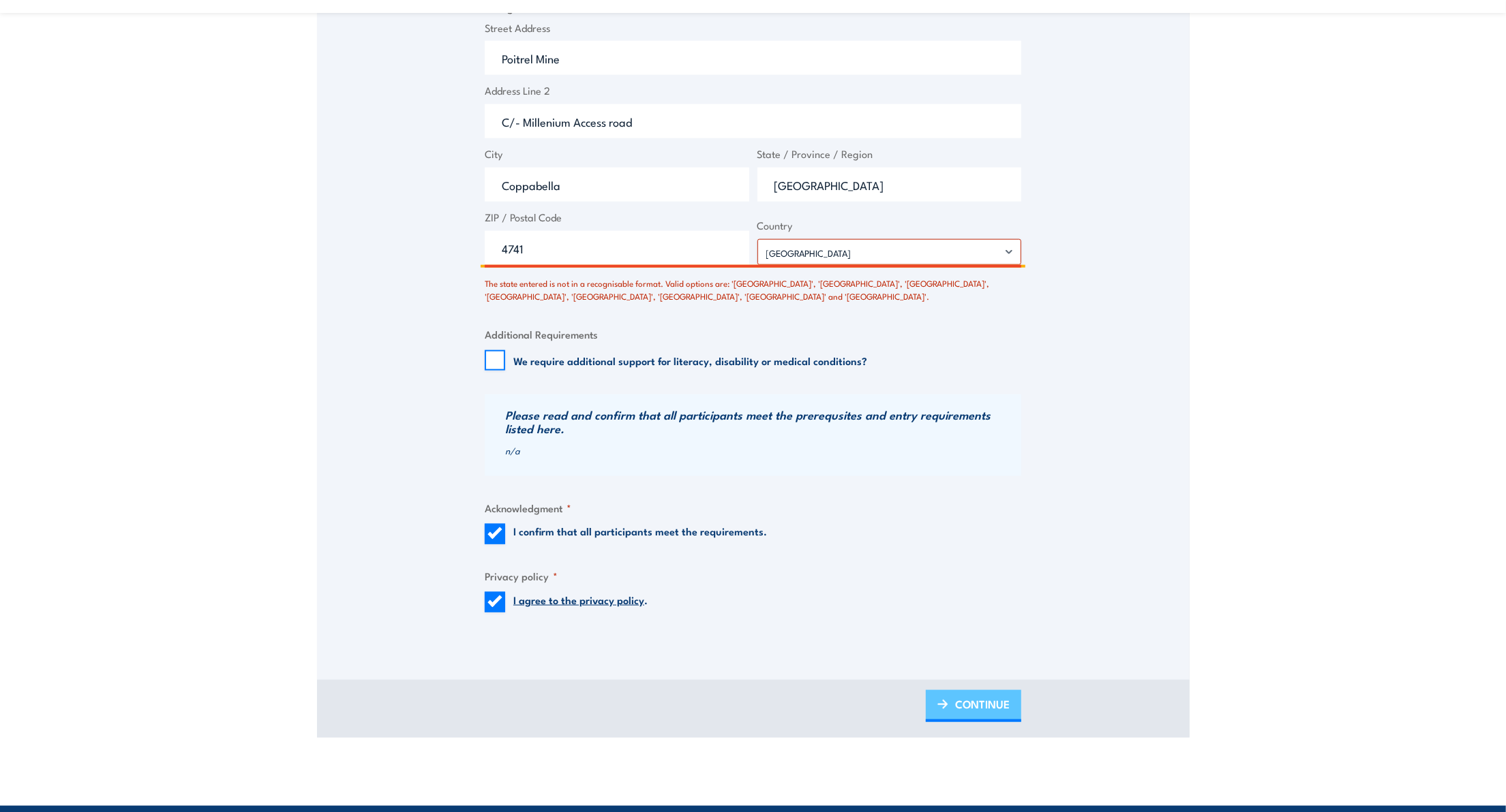
type input "Queensland"
click at [965, 704] on span "CONTINUE" at bounding box center [982, 704] width 54 height 36
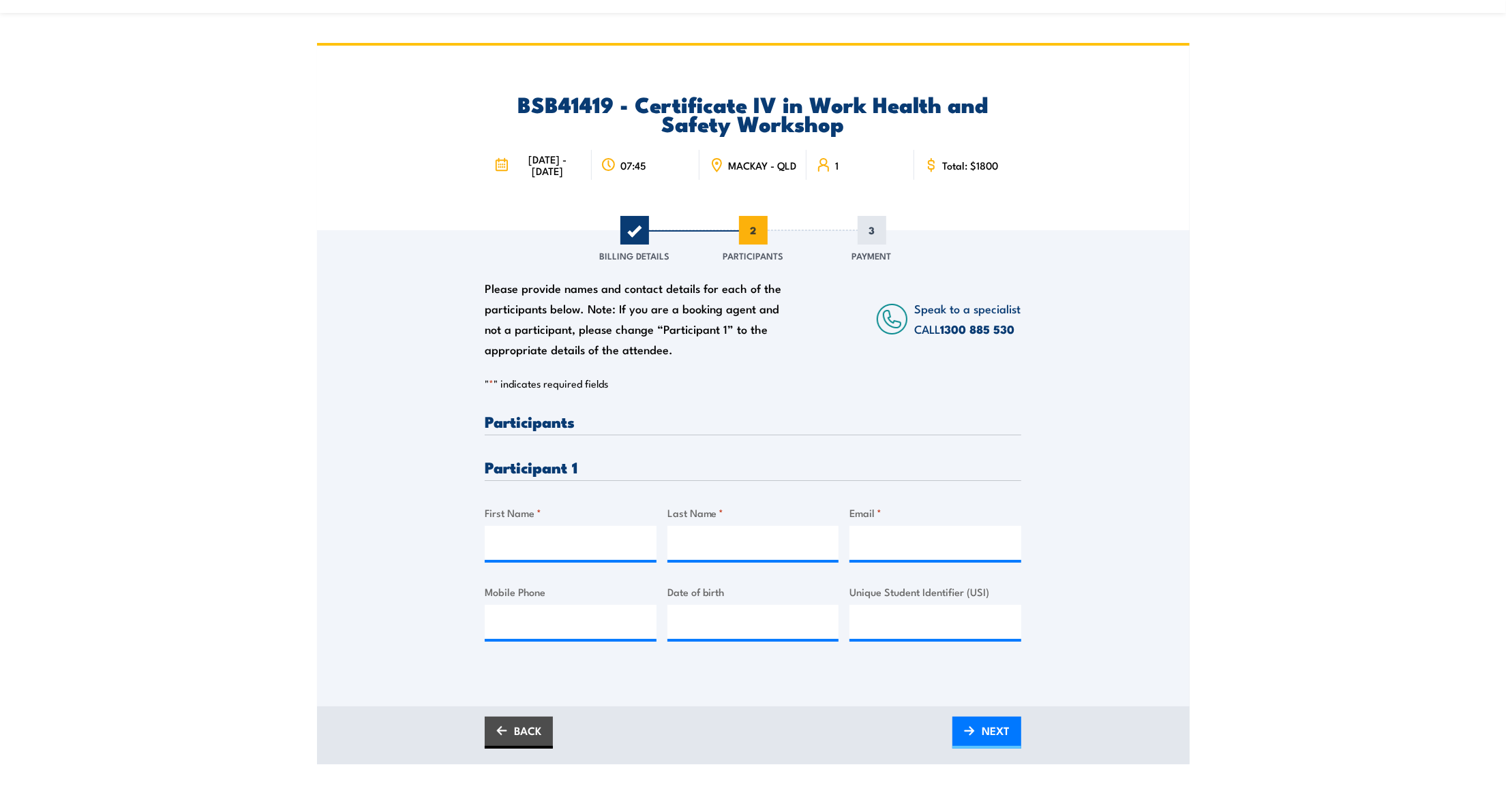
scroll to position [0, 0]
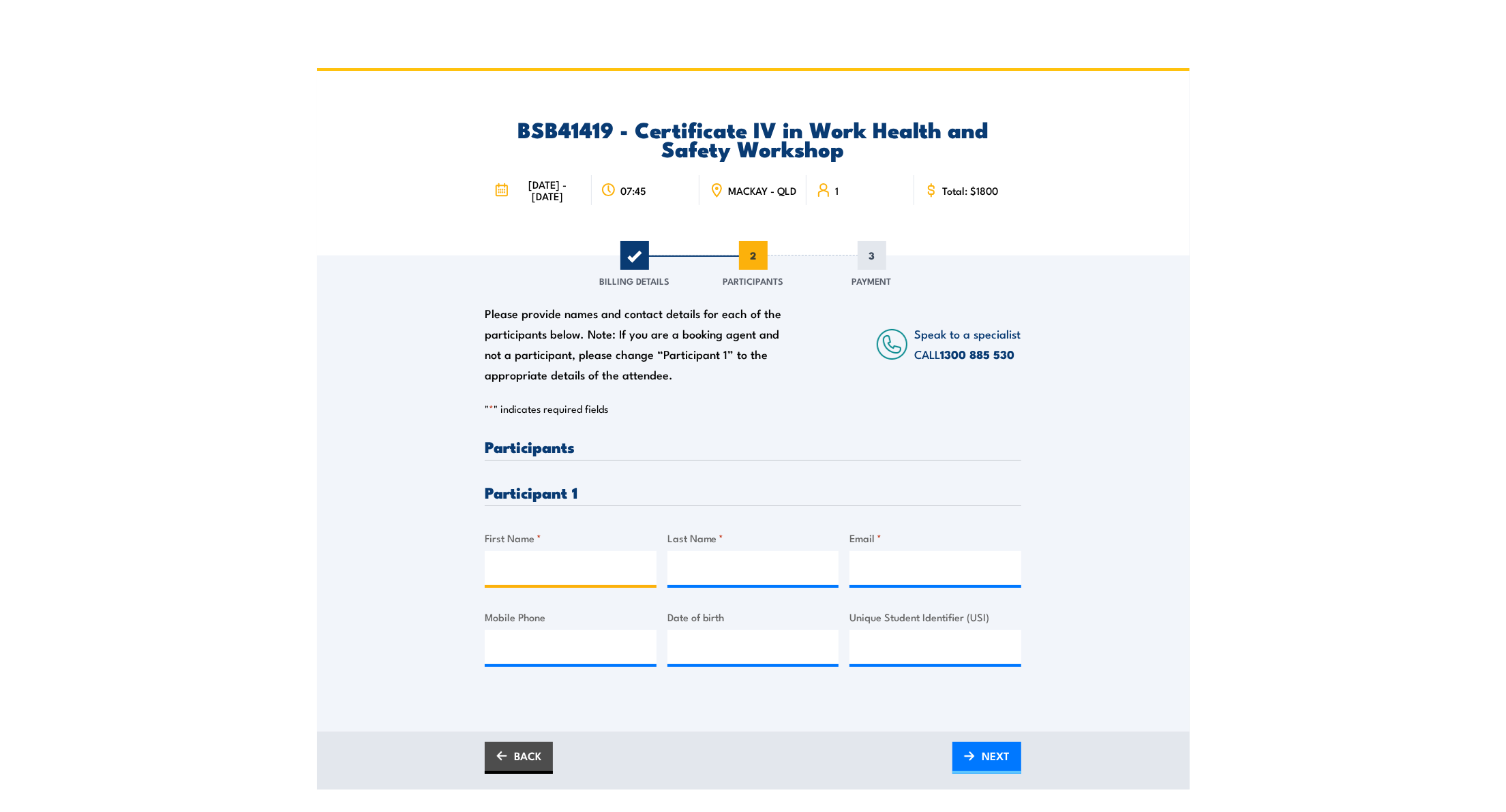
click at [552, 568] on input "First Name *" at bounding box center [570, 568] width 172 height 34
type input "Victoria"
type input "Whiltshire"
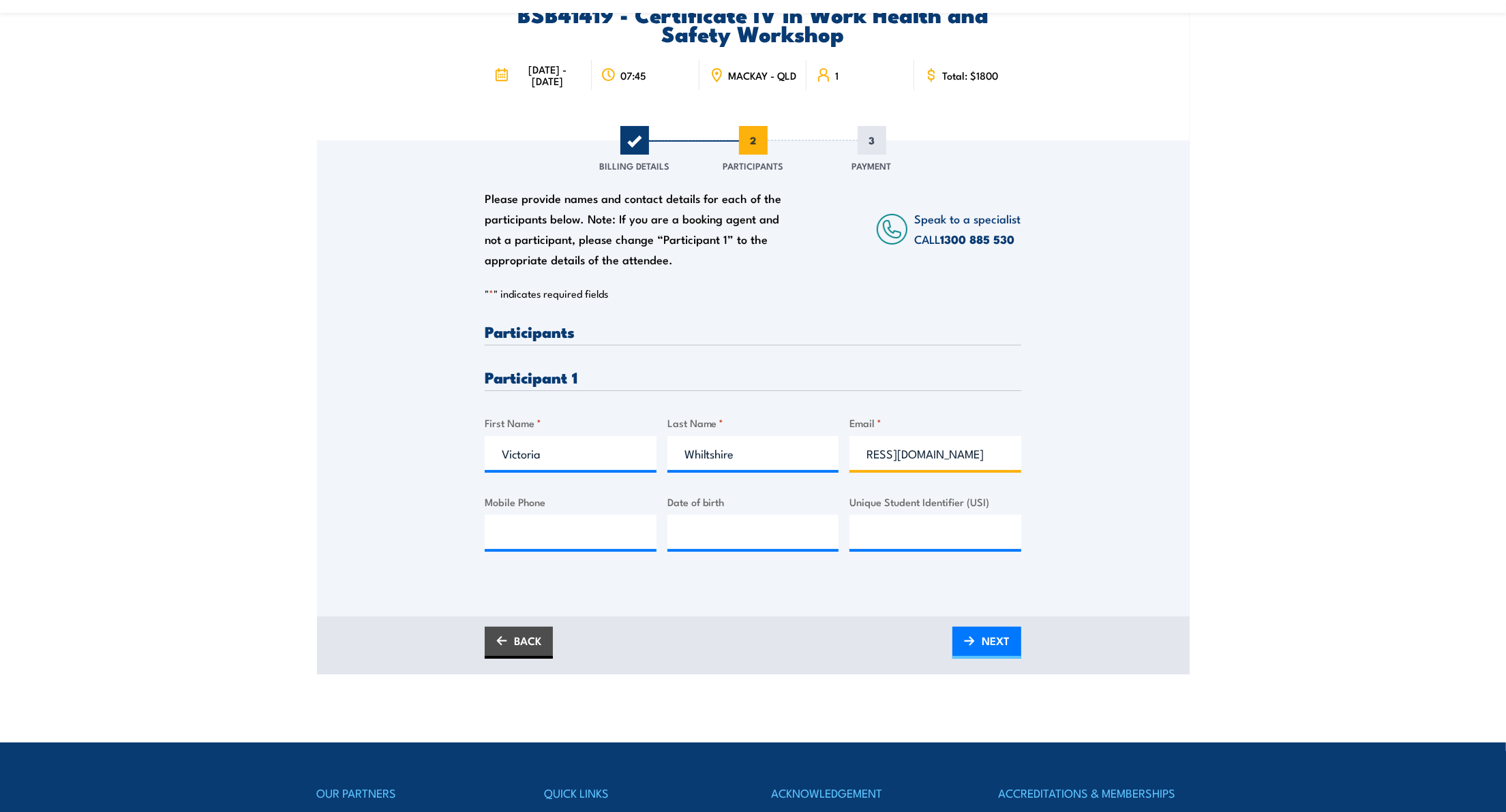
scroll to position [272, 0]
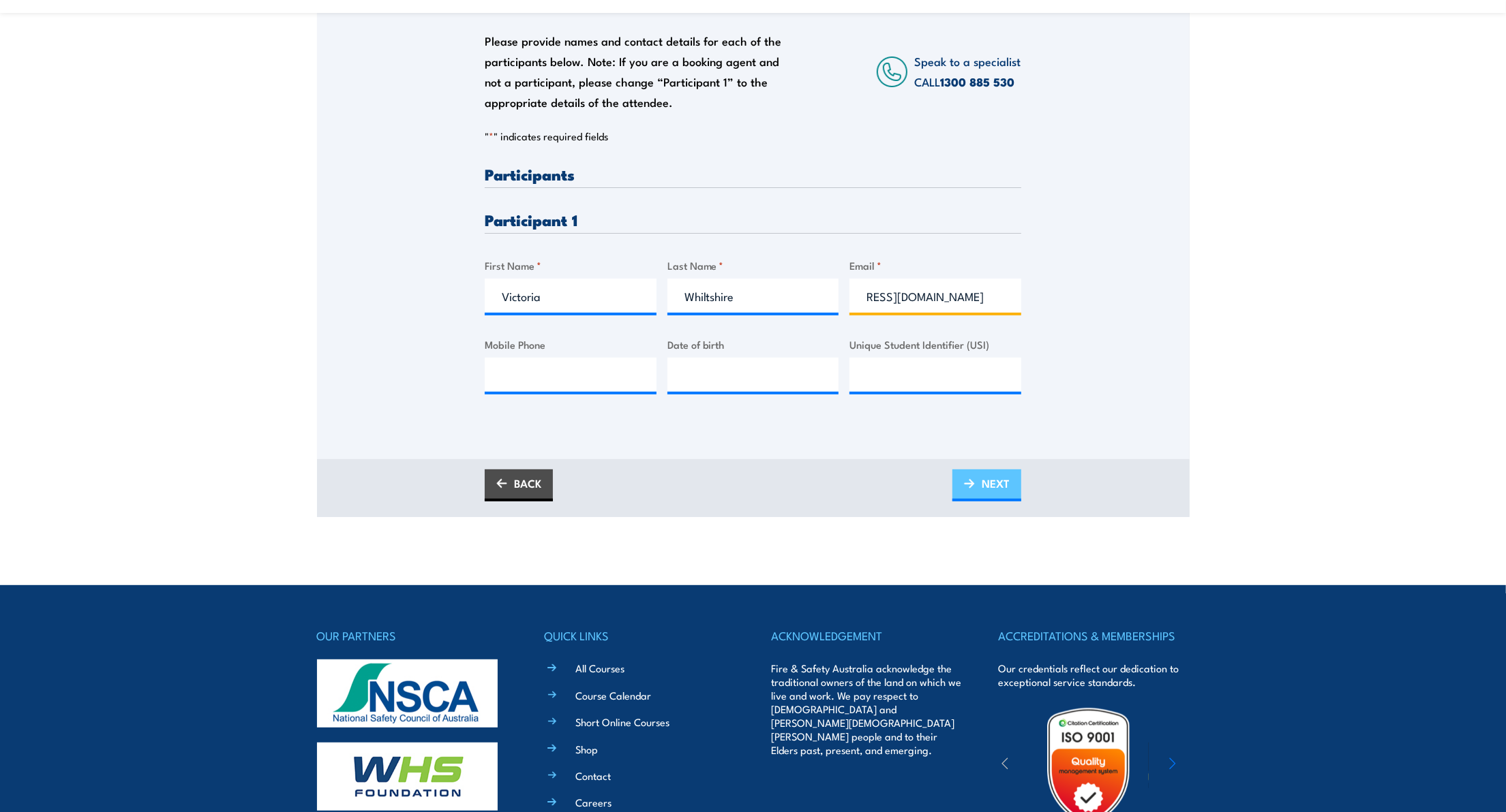
type input "Victoria.Whiltshire@stanmore.net.au"
click at [968, 481] on img at bounding box center [970, 484] width 10 height 10
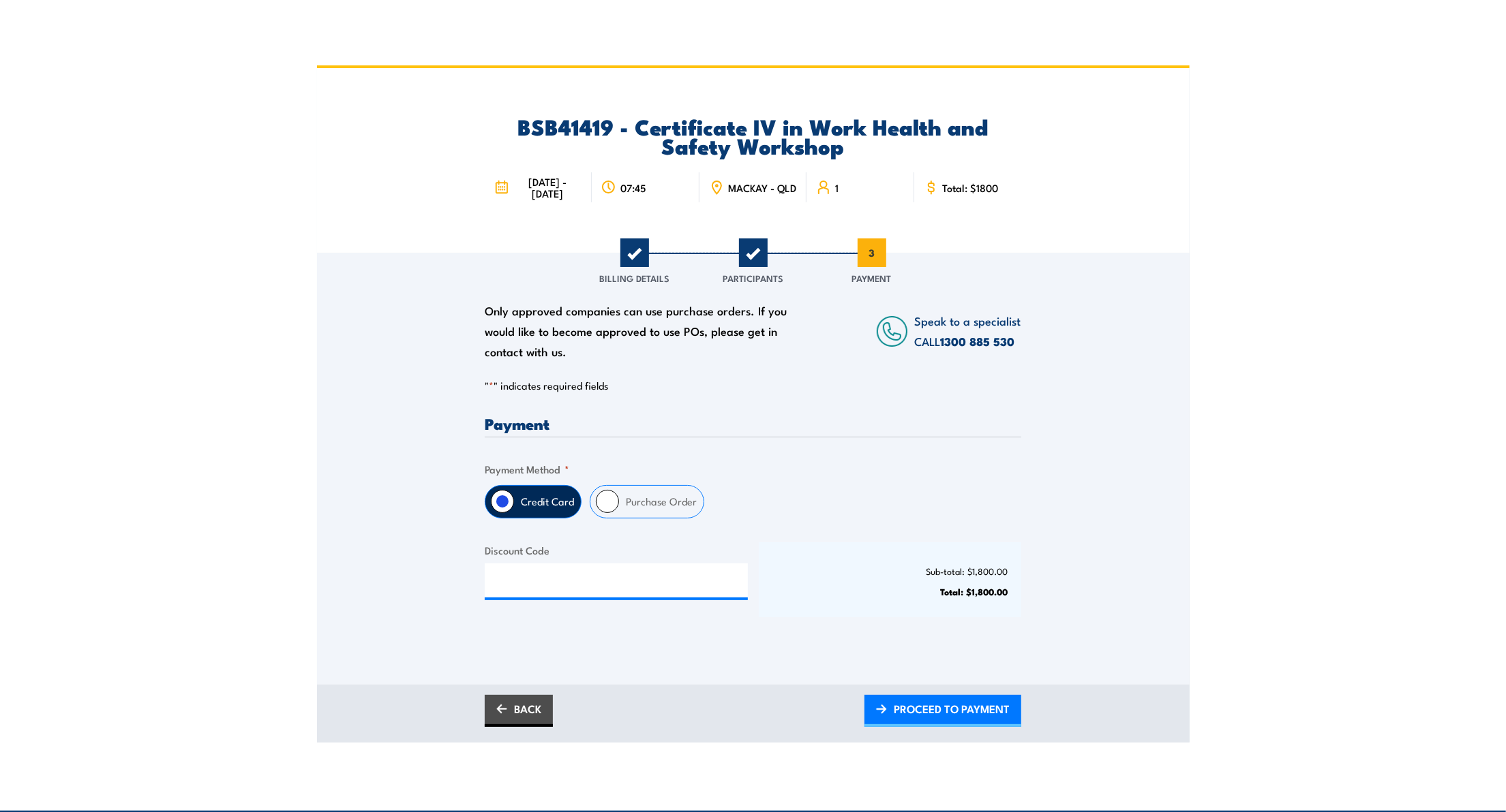
scroll to position [0, 0]
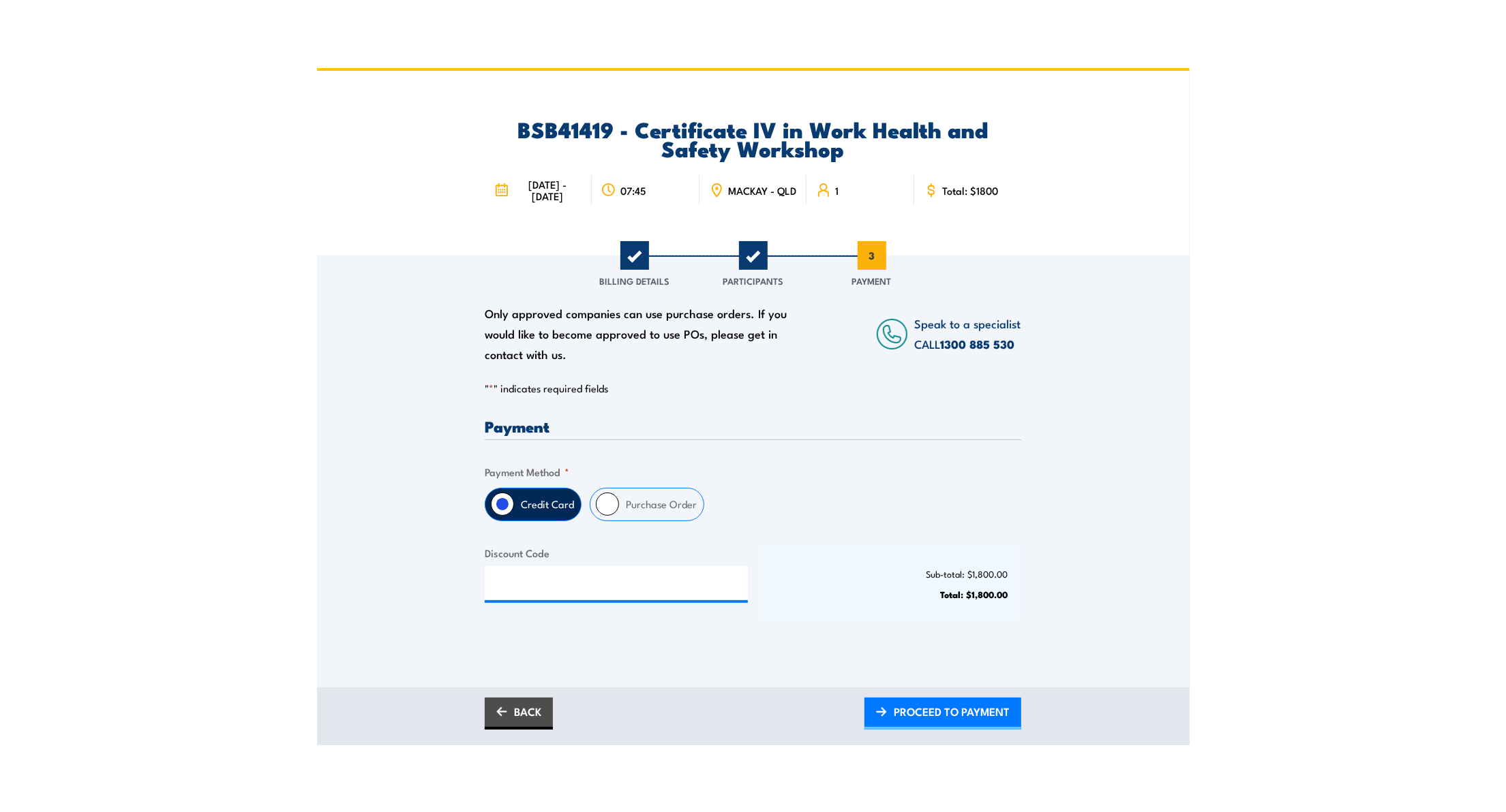
click at [605, 503] on input "Purchase Order" at bounding box center [607, 504] width 24 height 24
radio input "true"
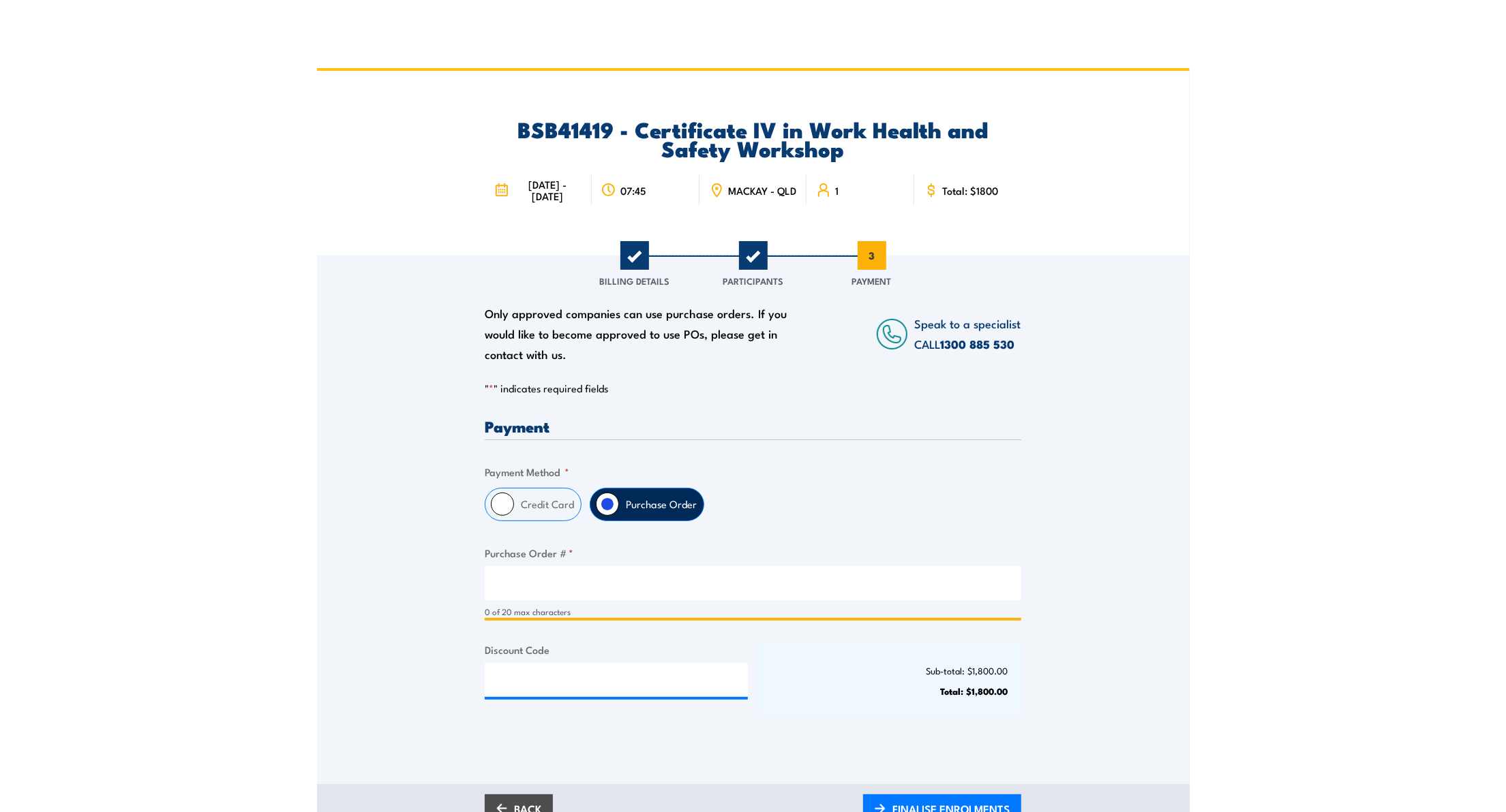
click at [535, 589] on input "Purchase Order # *" at bounding box center [753, 583] width 536 height 34
click at [503, 585] on input "Purchase Order # *" at bounding box center [753, 583] width 536 height 34
type input "PR10312060"
click at [777, 679] on div "Sub-total: $1,800.00 Total: $1,800.00" at bounding box center [890, 679] width 263 height 75
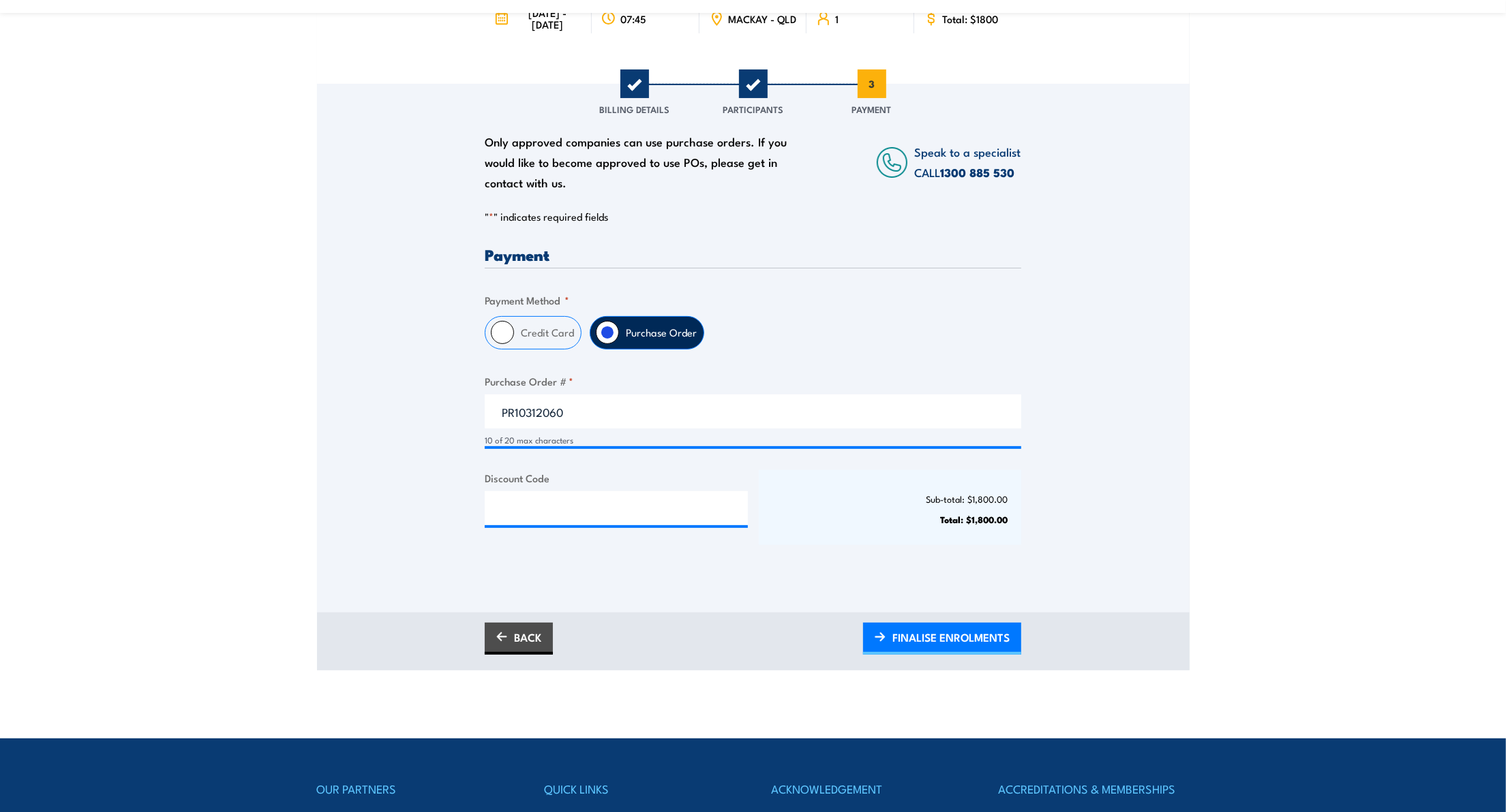
scroll to position [182, 0]
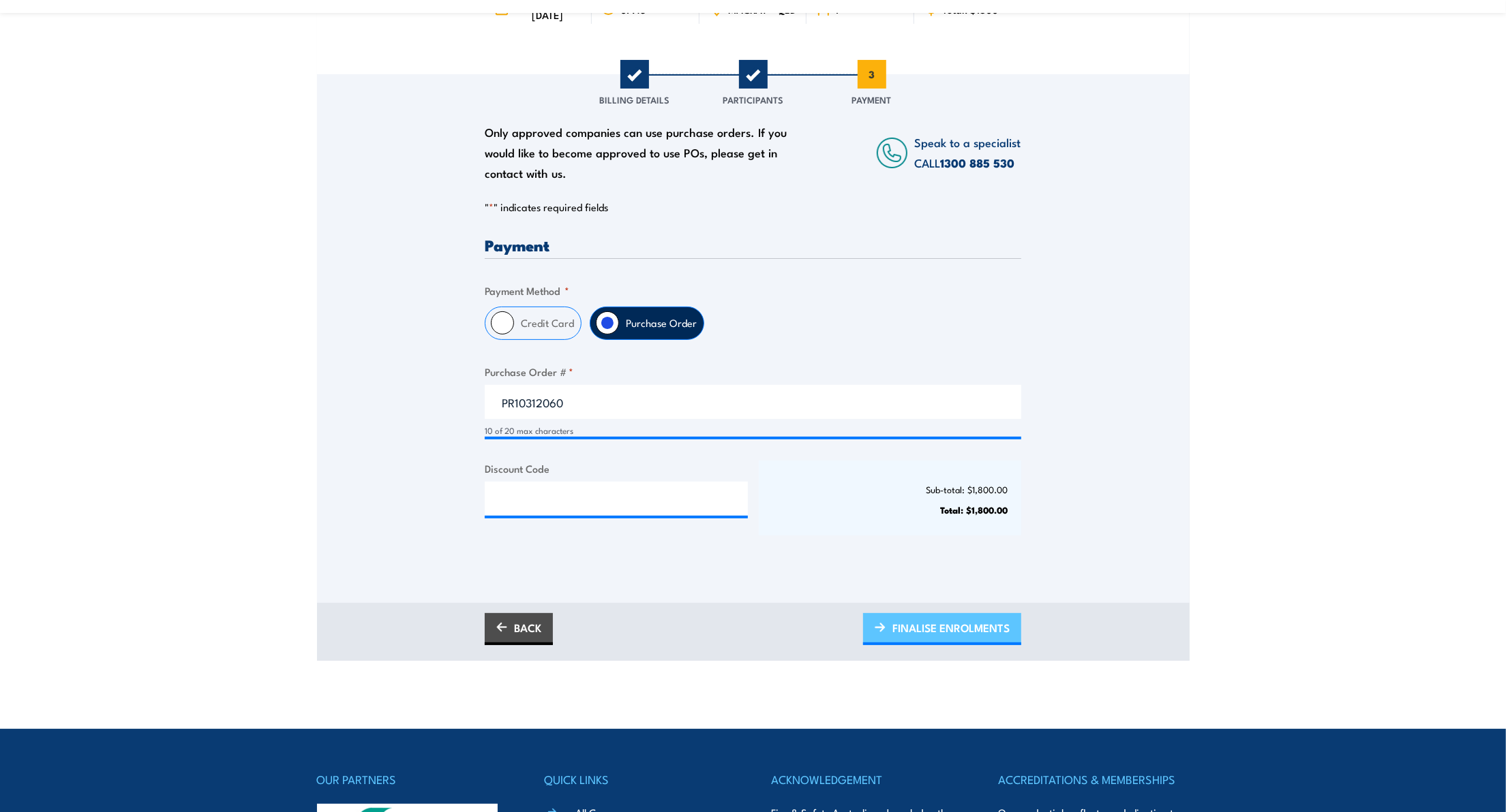
click at [946, 629] on span "FINALISE ENROLMENTS" at bounding box center [951, 627] width 117 height 36
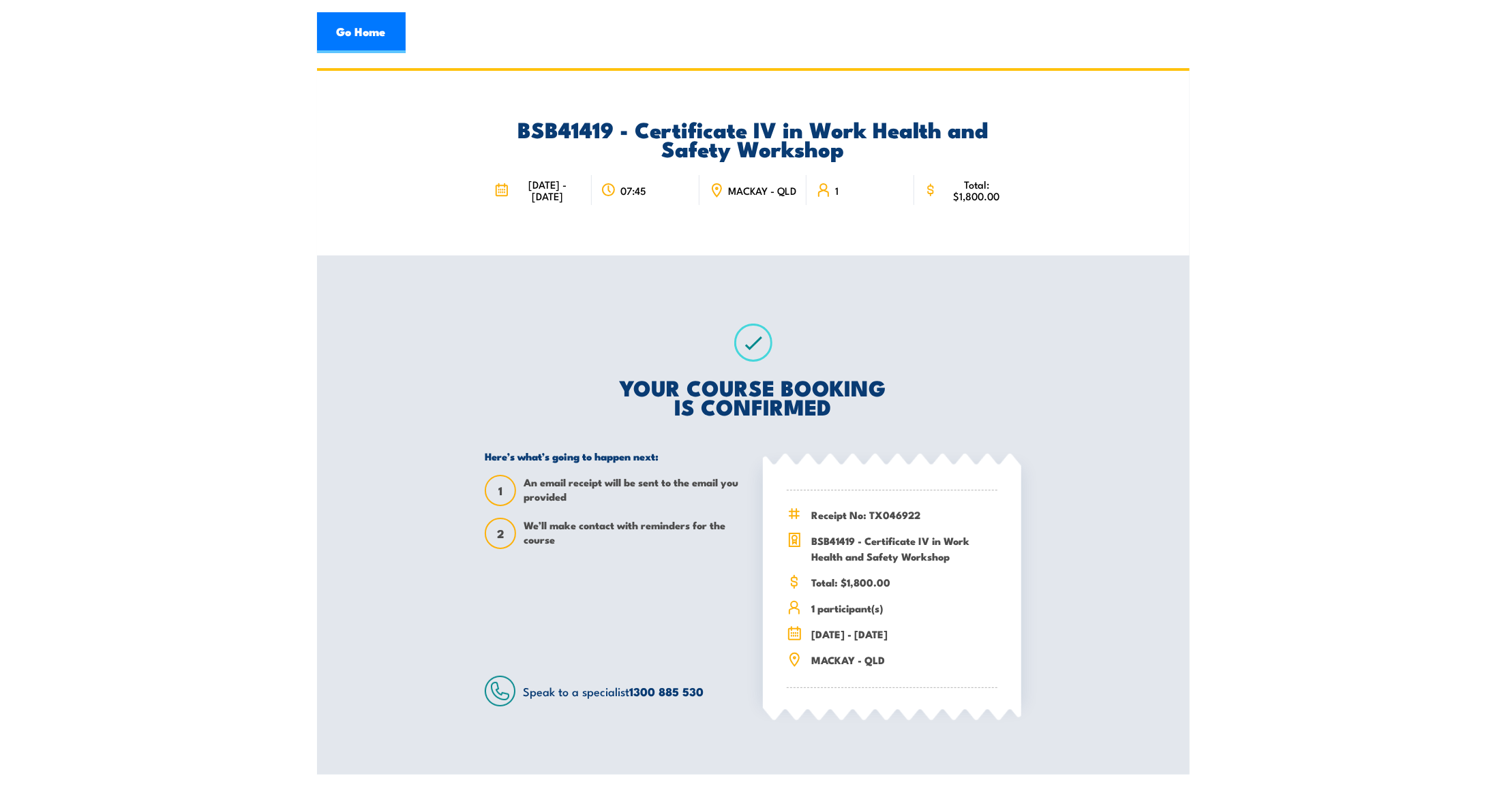
click at [1355, 156] on section "BSB41419 - Certificate IV in Work Health and Safety Workshop 20 - 24 October 20…" at bounding box center [753, 421] width 1506 height 706
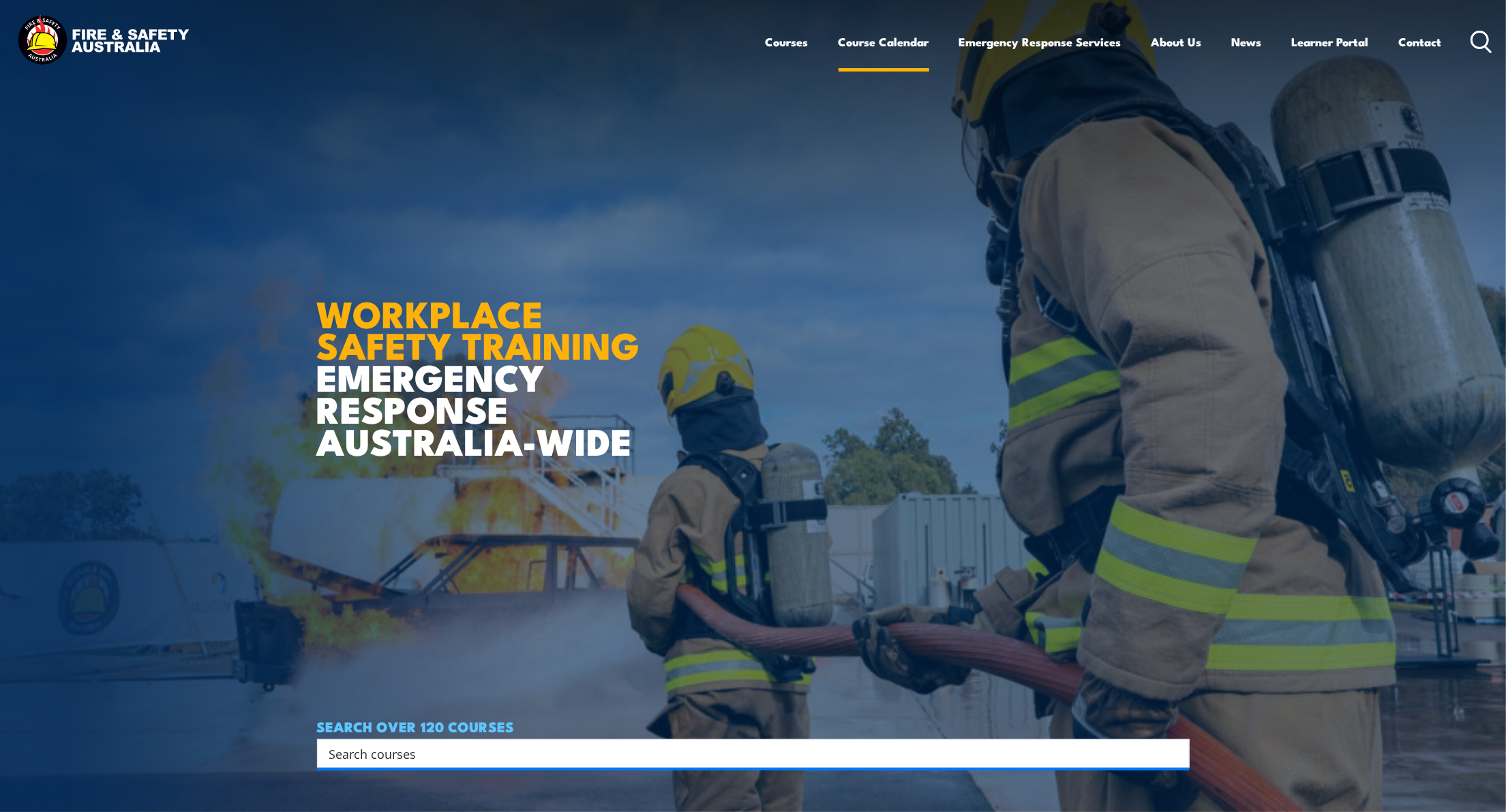
click at [895, 47] on link "Course Calendar" at bounding box center [884, 41] width 91 height 36
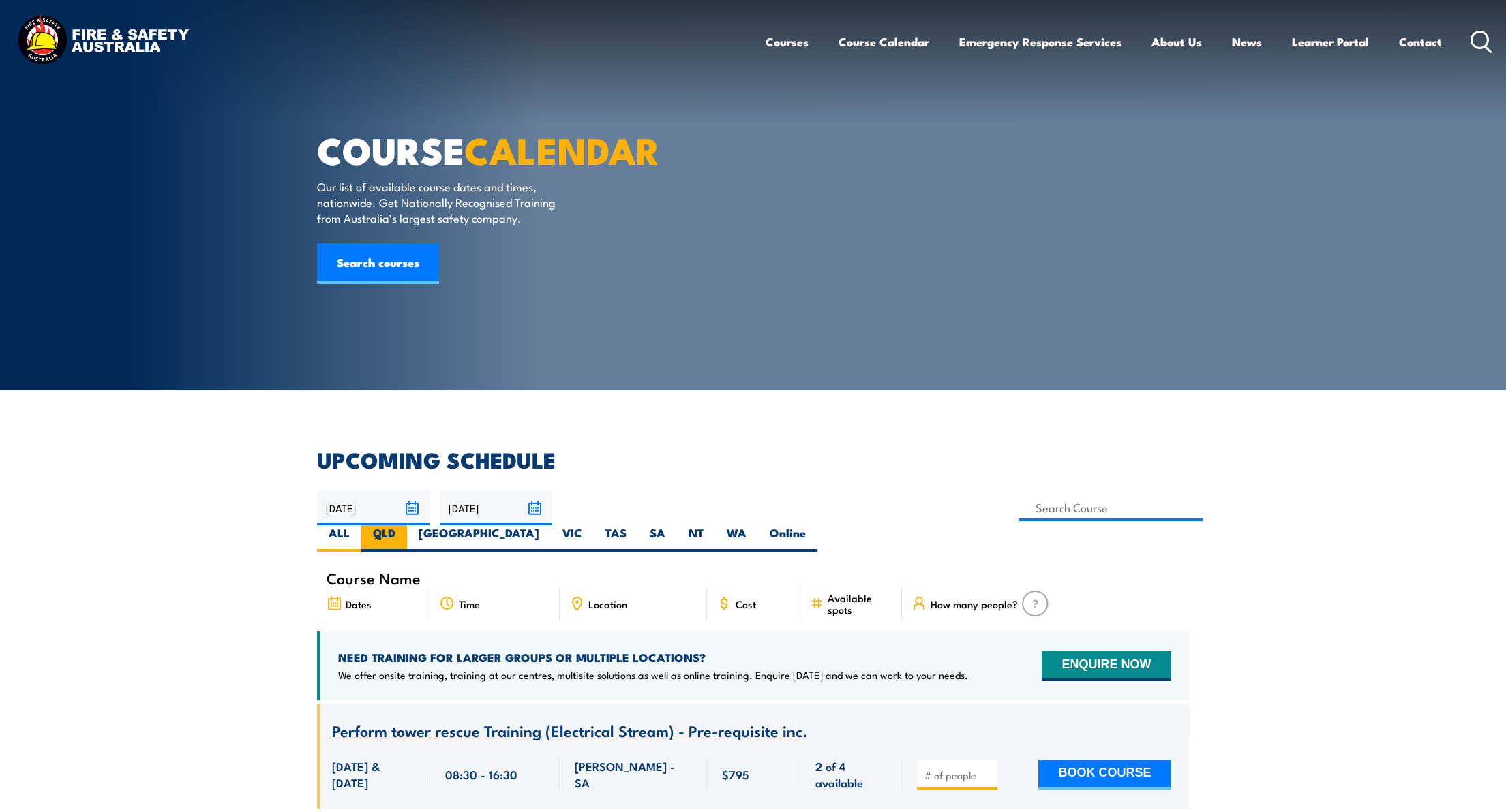
click at [407, 526] on label "QLD" at bounding box center [384, 539] width 45 height 26
click at [404, 526] on input "QLD" at bounding box center [400, 530] width 9 height 9
radio input "true"
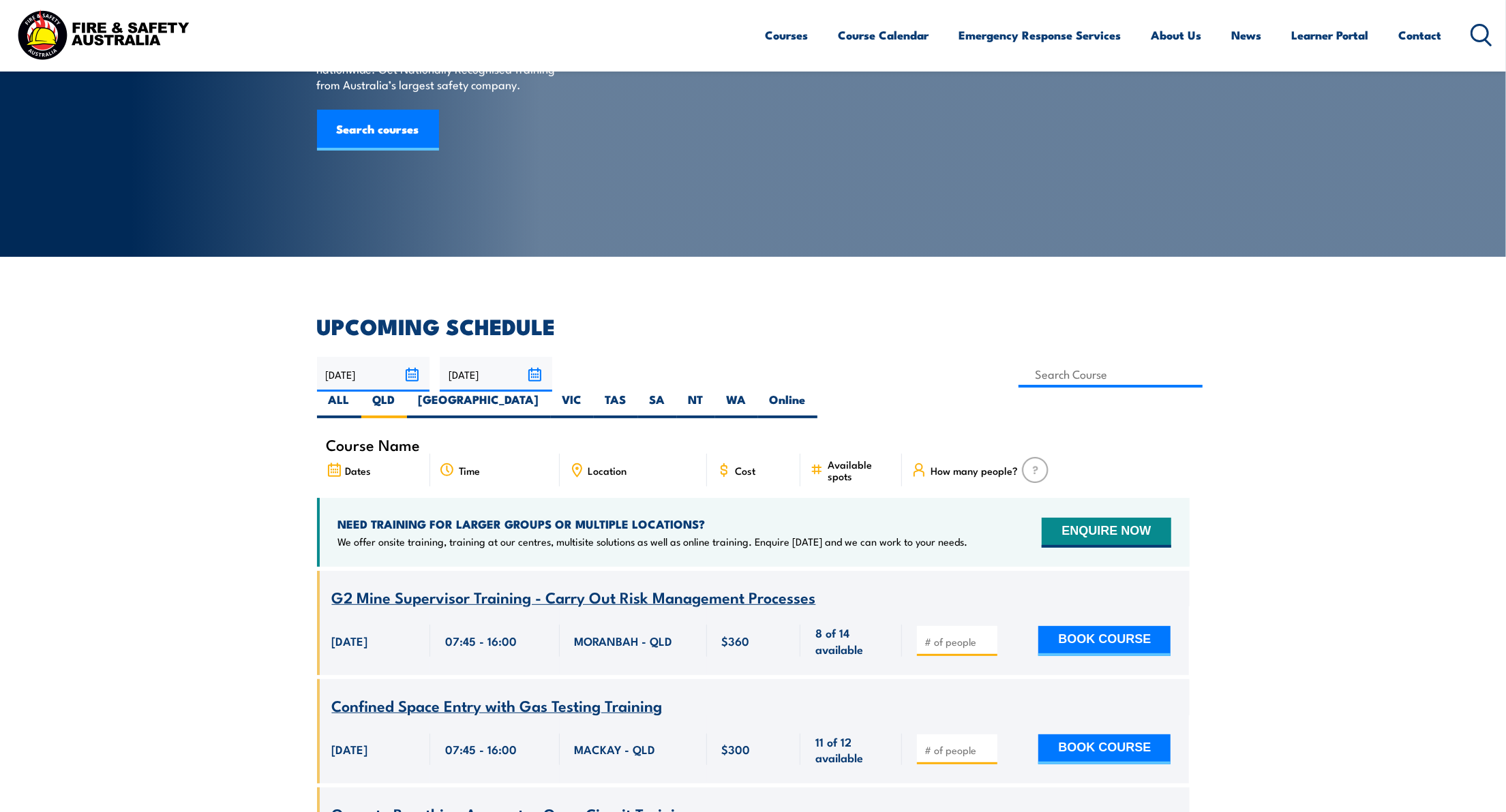
scroll to position [85, 0]
